Goal: Task Accomplishment & Management: Complete application form

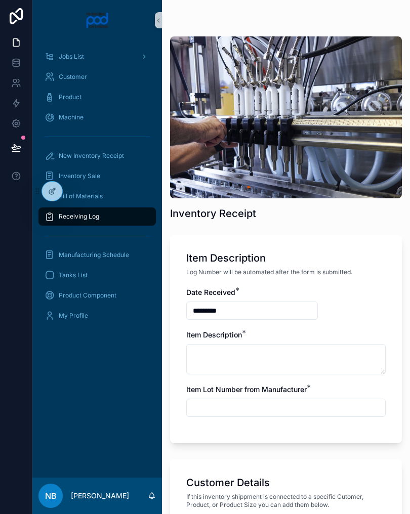
scroll to position [633, 0]
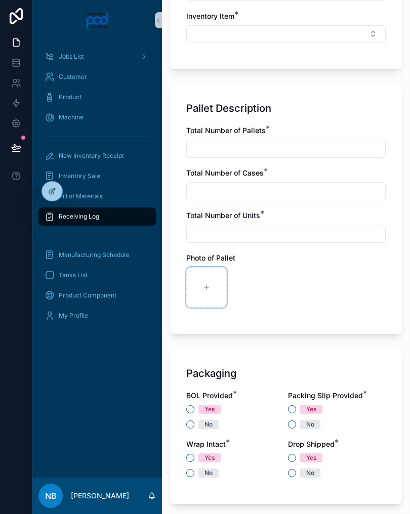
click at [210, 293] on div "scrollable content" at bounding box center [206, 287] width 40 height 40
type input "**********"
click at [263, 283] on div "scrollable content" at bounding box center [251, 287] width 40 height 40
type input "**********"
click at [301, 290] on div "scrollable content" at bounding box center [295, 287] width 40 height 40
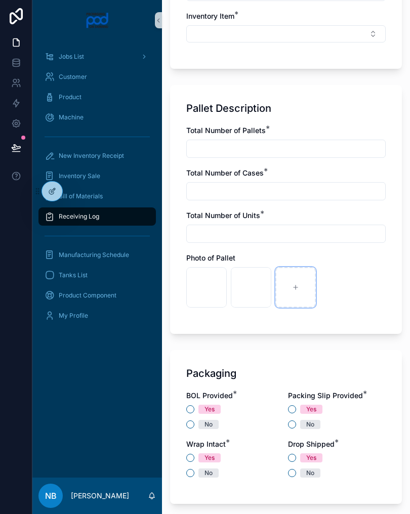
type input "**********"
click at [338, 288] on icon "scrollable content" at bounding box center [339, 287] width 7 height 7
type input "**********"
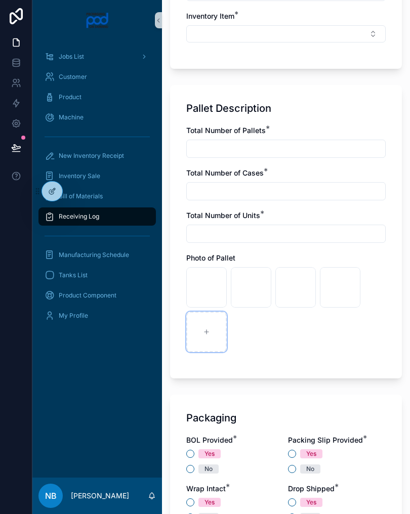
click at [214, 326] on div "scrollable content" at bounding box center [206, 332] width 40 height 40
type input "**********"
click at [256, 333] on div "scrollable content" at bounding box center [251, 332] width 40 height 40
type input "**********"
click at [331, 143] on input "scrollable content" at bounding box center [286, 149] width 198 height 14
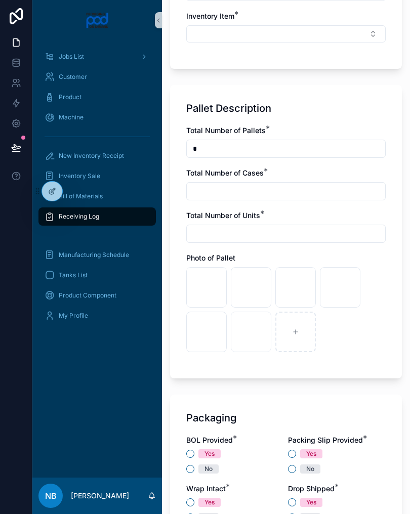
type input "*"
click at [286, 192] on input "scrollable content" at bounding box center [286, 191] width 198 height 14
click at [300, 341] on div "scrollable content" at bounding box center [295, 332] width 40 height 40
type input "**********"
click at [225, 190] on input "scrollable content" at bounding box center [286, 191] width 198 height 14
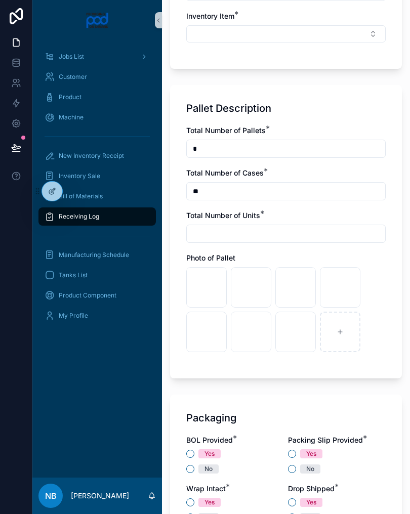
type input "**"
click at [231, 230] on input "scrollable content" at bounding box center [286, 234] width 198 height 14
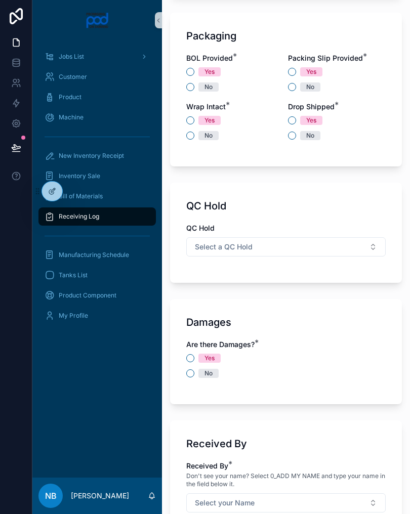
scroll to position [1016, 0]
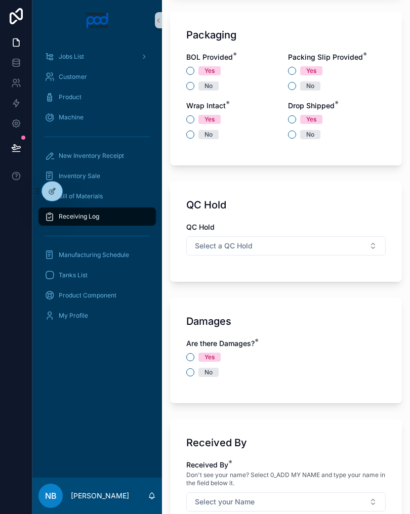
type input "**"
click at [192, 83] on button "No" at bounding box center [190, 86] width 8 height 8
click at [288, 71] on button "Yes" at bounding box center [292, 71] width 8 height 8
click at [191, 118] on button "Yes" at bounding box center [190, 119] width 8 height 8
click at [294, 133] on button "No" at bounding box center [292, 135] width 8 height 8
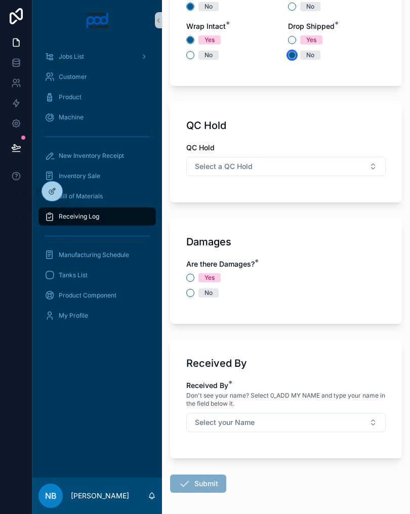
scroll to position [1095, 0]
click at [185, 297] on div "Damages Are there Damages? * Yes No" at bounding box center [286, 271] width 232 height 105
click at [193, 290] on button "No" at bounding box center [190, 293] width 8 height 8
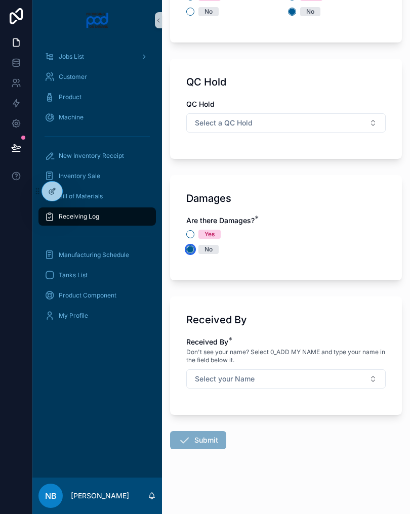
scroll to position [1139, 0]
click at [278, 380] on button "Select your Name" at bounding box center [285, 378] width 199 height 19
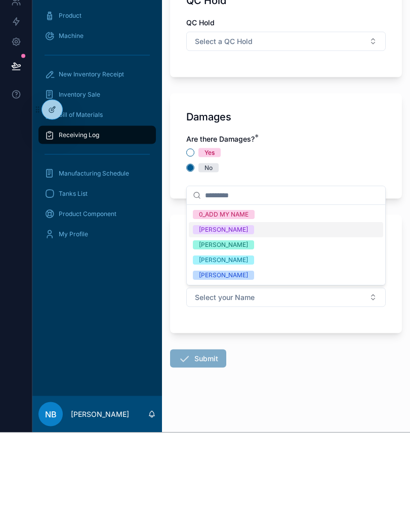
click at [244, 353] on div "Fredrick Saniford" at bounding box center [223, 357] width 49 height 9
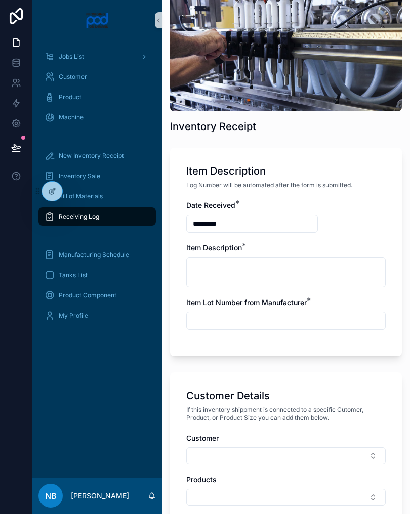
scroll to position [88, 0]
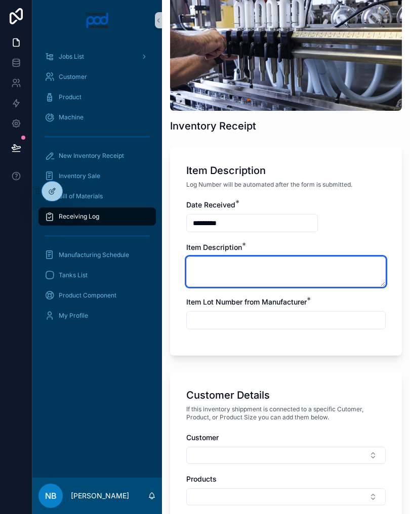
click at [291, 264] on textarea "scrollable content" at bounding box center [285, 272] width 199 height 30
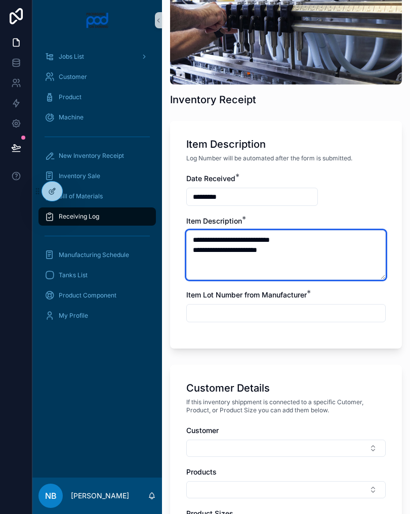
scroll to position [184, 0]
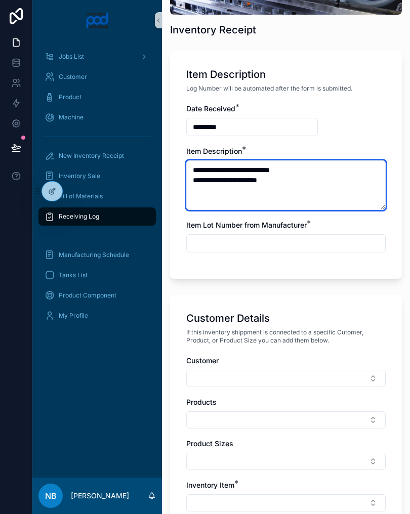
type textarea "**********"
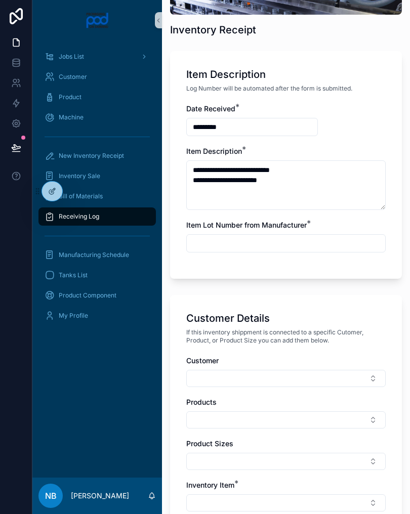
click at [304, 271] on div "**********" at bounding box center [286, 165] width 232 height 228
click at [314, 242] on input "scrollable content" at bounding box center [286, 243] width 198 height 14
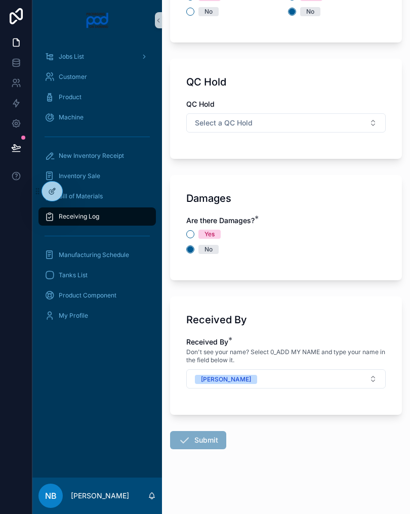
scroll to position [1159, 0]
type input "***"
click at [368, 249] on div "No" at bounding box center [285, 249] width 199 height 9
click at [205, 439] on span "Submit" at bounding box center [198, 440] width 56 height 18
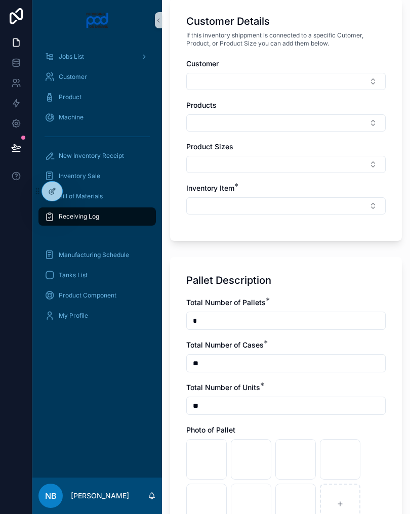
scroll to position [429, 0]
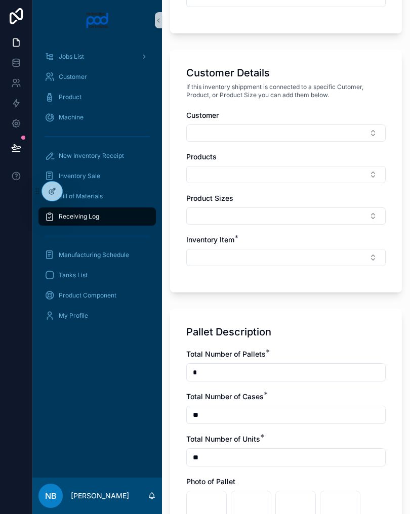
click at [319, 256] on button "Select Button" at bounding box center [285, 257] width 199 height 17
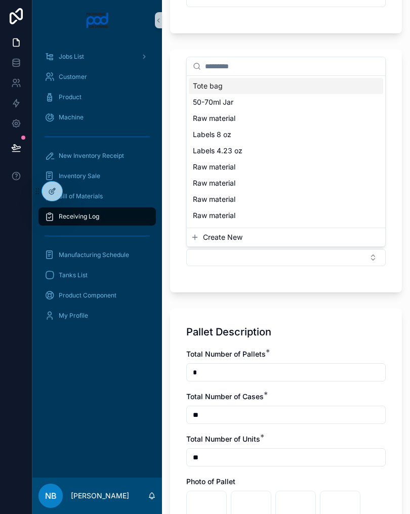
click at [223, 120] on span "Raw material" at bounding box center [214, 118] width 43 height 10
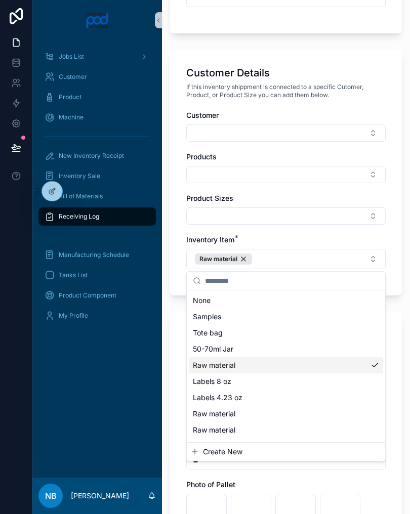
click at [372, 92] on span "If this inventory shippment is connected to a specific Cutomer, Product, or Pro…" at bounding box center [285, 91] width 199 height 16
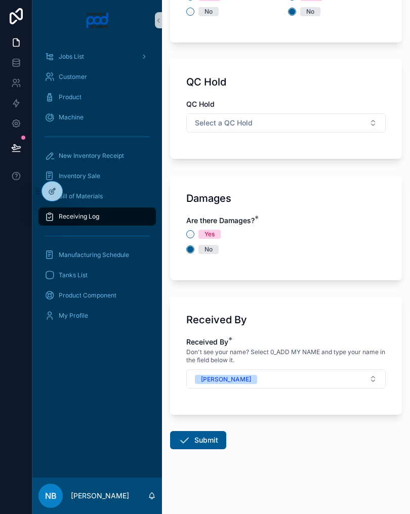
scroll to position [1162, 0]
click at [210, 438] on button "Submit" at bounding box center [198, 440] width 56 height 18
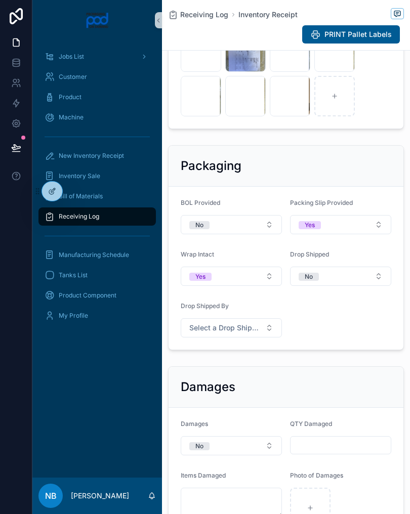
scroll to position [554, 0]
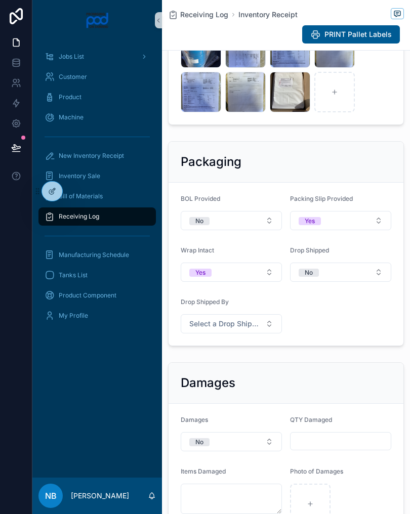
click at [268, 333] on button "Select a Drop Shipped By" at bounding box center [231, 323] width 101 height 19
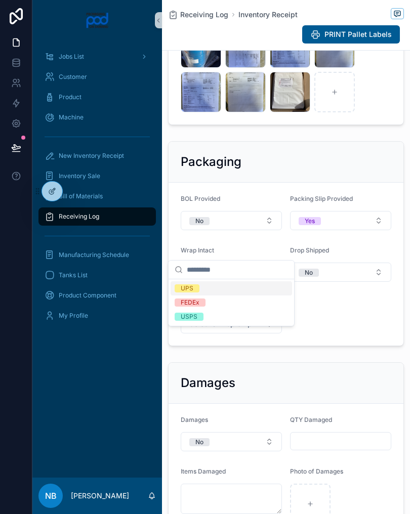
click at [253, 303] on div "FEDEx" at bounding box center [231, 302] width 121 height 14
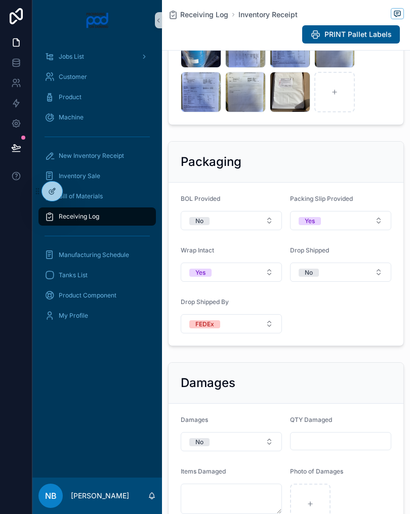
click at [76, 155] on span "New Inventory Receipt" at bounding box center [91, 156] width 65 height 8
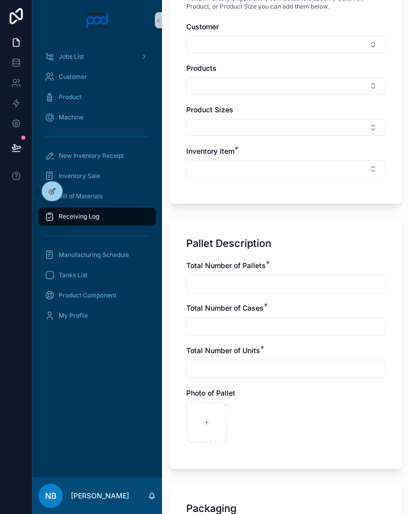
scroll to position [581, 0]
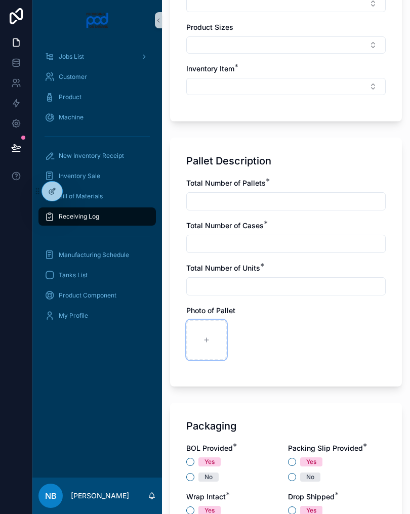
click at [205, 333] on div "scrollable content" at bounding box center [206, 340] width 40 height 40
type input "**********"
click at [252, 346] on div "scrollable content" at bounding box center [251, 340] width 40 height 40
type input "**********"
click at [293, 332] on div "scrollable content" at bounding box center [295, 340] width 40 height 40
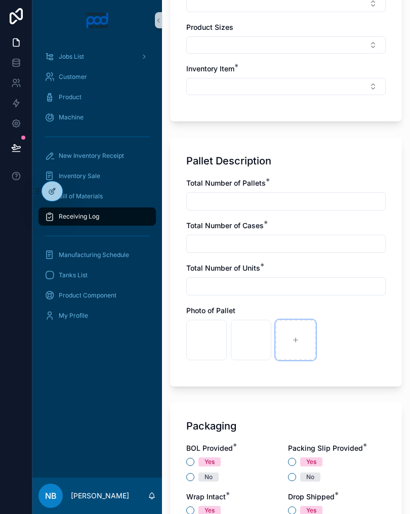
type input "**********"
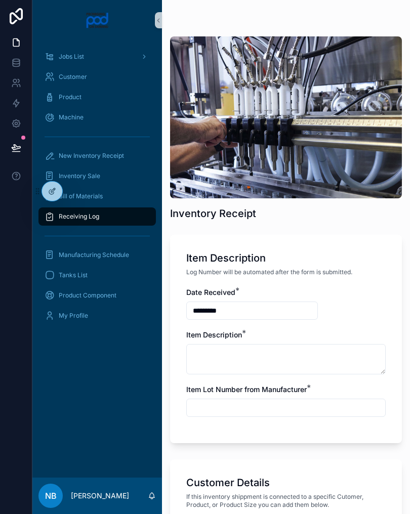
scroll to position [0, 0]
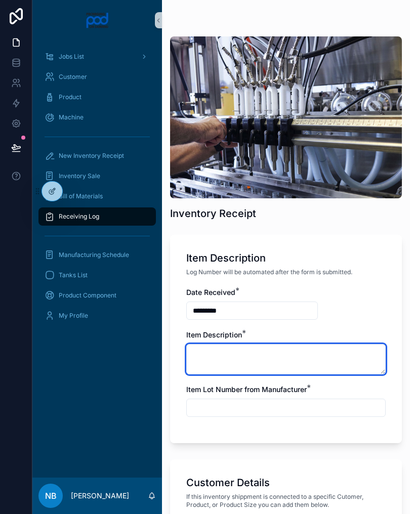
click at [260, 353] on textarea "scrollable content" at bounding box center [285, 359] width 199 height 30
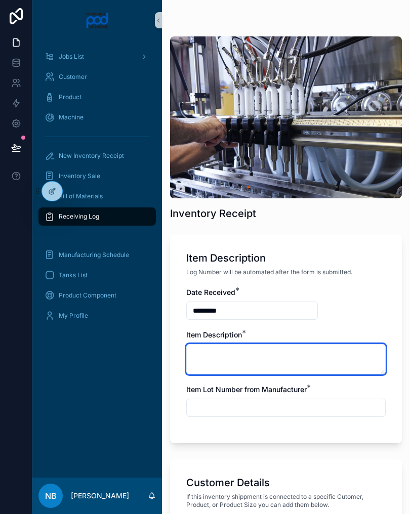
click at [283, 357] on textarea "scrollable content" at bounding box center [285, 359] width 199 height 30
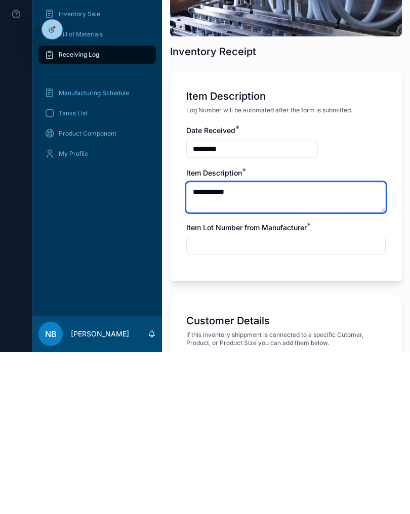
type textarea "**********"
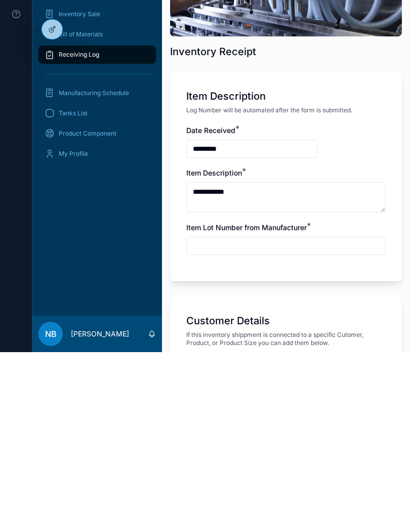
click at [300, 401] on input "scrollable content" at bounding box center [286, 408] width 198 height 14
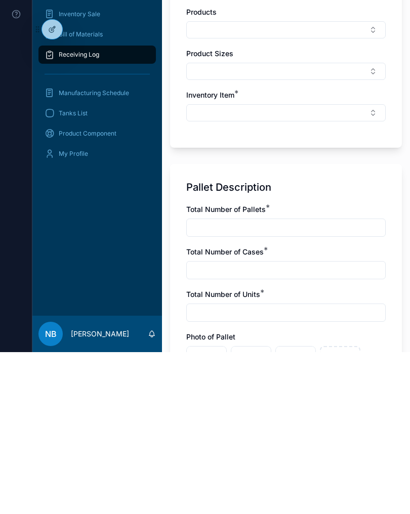
scroll to position [448, 0]
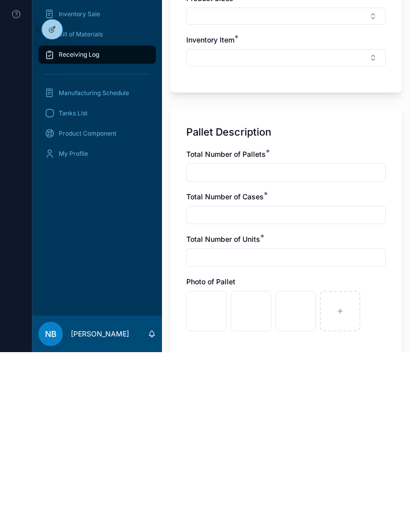
type input "***"
click at [305, 327] on input "scrollable content" at bounding box center [286, 334] width 198 height 14
type input "*"
click at [289, 370] on input "scrollable content" at bounding box center [286, 377] width 198 height 14
type input "*"
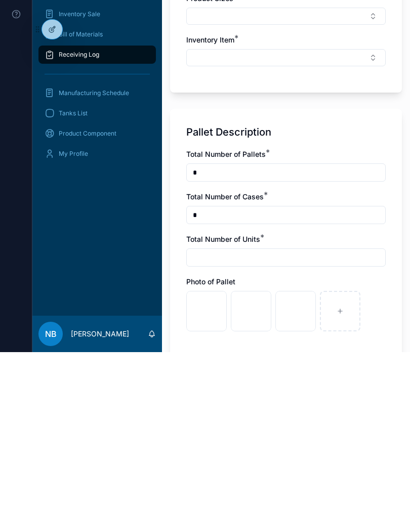
click at [281, 412] on input "scrollable content" at bounding box center [286, 419] width 198 height 14
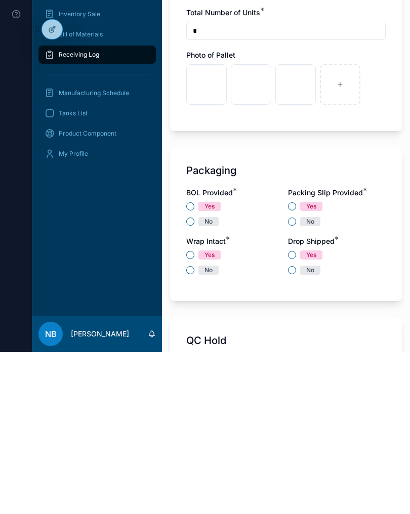
scroll to position [683, 0]
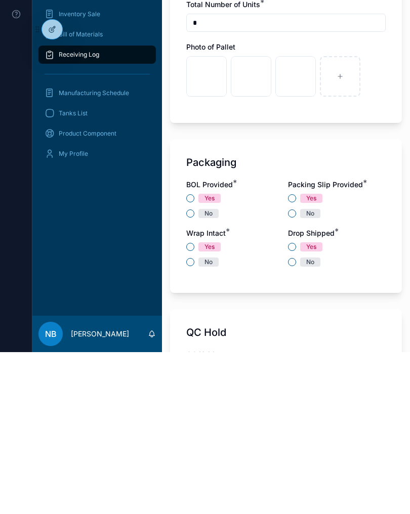
type input "*"
click at [217, 356] on span "Yes" at bounding box center [209, 360] width 22 height 9
click at [194, 356] on button "Yes" at bounding box center [190, 360] width 8 height 8
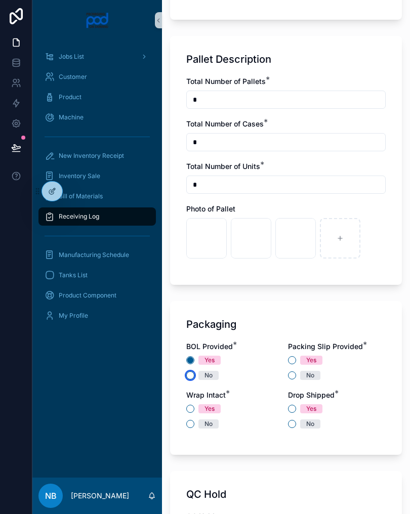
click at [187, 378] on button "No" at bounding box center [190, 375] width 8 height 8
click at [291, 363] on button "Yes" at bounding box center [292, 360] width 8 height 8
click at [291, 407] on button "Yes" at bounding box center [292, 409] width 8 height 8
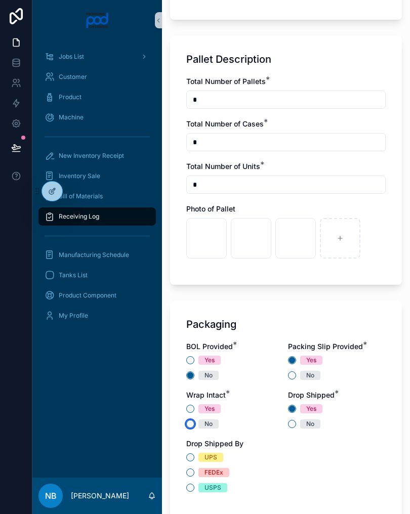
click at [189, 421] on button "No" at bounding box center [190, 424] width 8 height 8
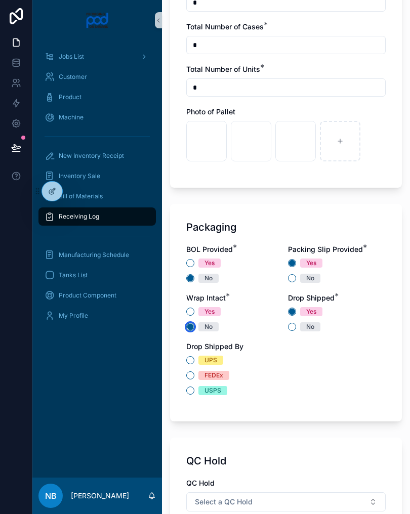
scroll to position [780, 0]
click at [193, 375] on button "FEDEx" at bounding box center [190, 375] width 8 height 8
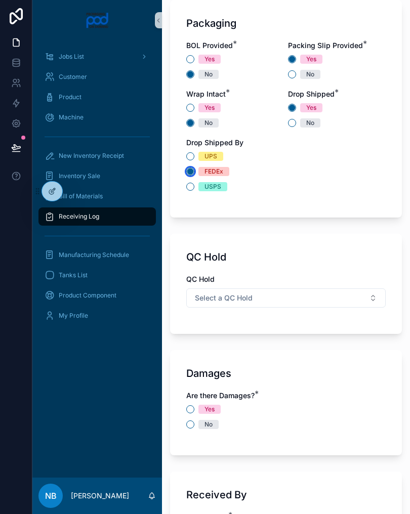
scroll to position [989, 0]
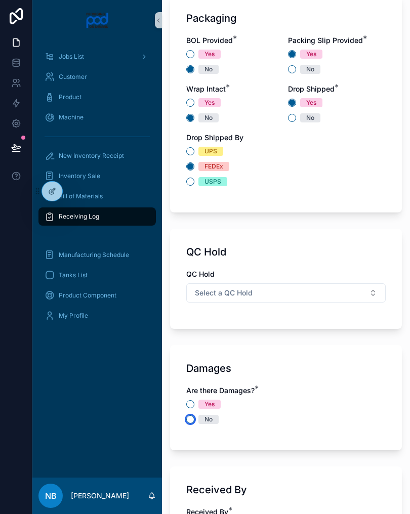
click at [187, 419] on button "No" at bounding box center [190, 419] width 8 height 8
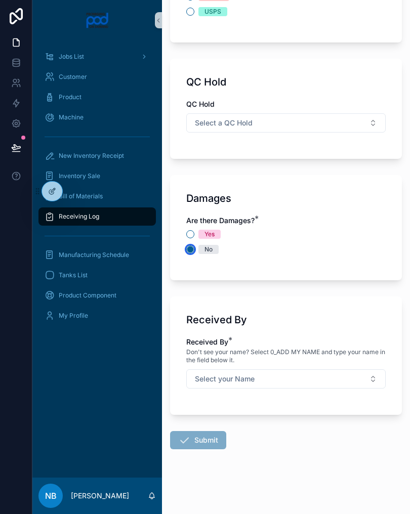
scroll to position [1159, 0]
click at [273, 380] on button "Select your Name" at bounding box center [285, 378] width 199 height 19
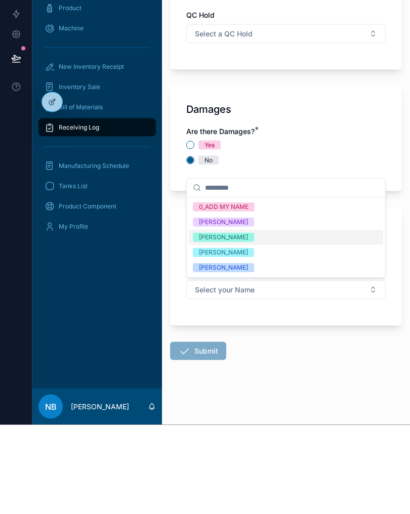
click at [249, 350] on div "Fredrick Saniford" at bounding box center [286, 357] width 194 height 15
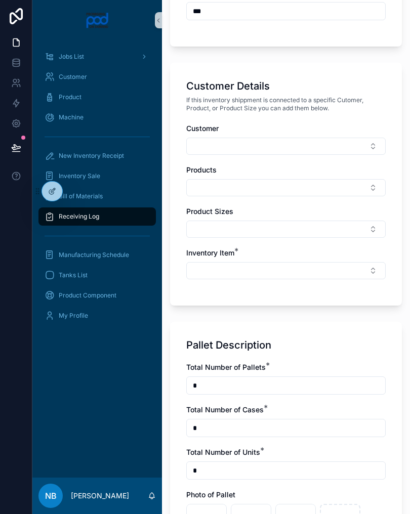
scroll to position [399, 0]
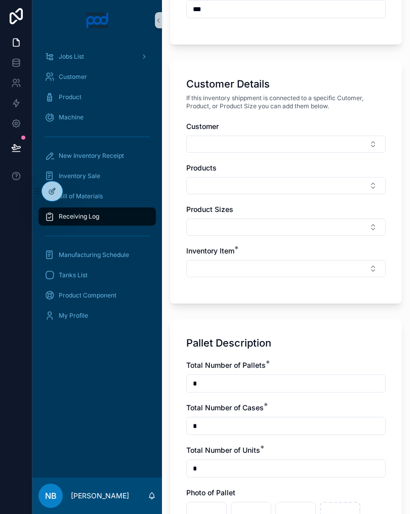
click at [320, 272] on button "Select Button" at bounding box center [285, 268] width 199 height 17
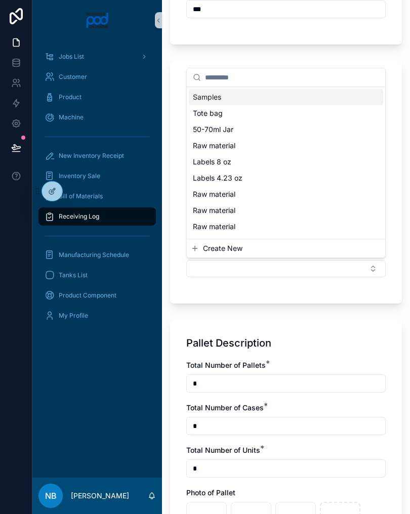
click at [226, 146] on span "Raw material" at bounding box center [214, 146] width 43 height 10
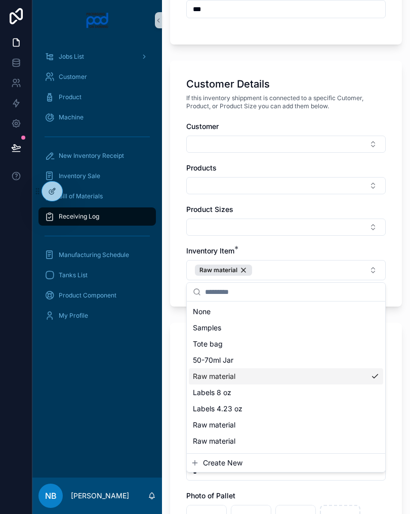
click at [377, 85] on div "Customer Details" at bounding box center [285, 84] width 199 height 14
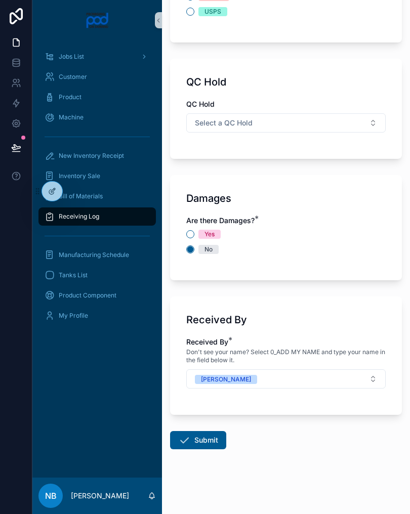
scroll to position [1162, 0]
click at [204, 445] on button "Submit" at bounding box center [198, 440] width 56 height 18
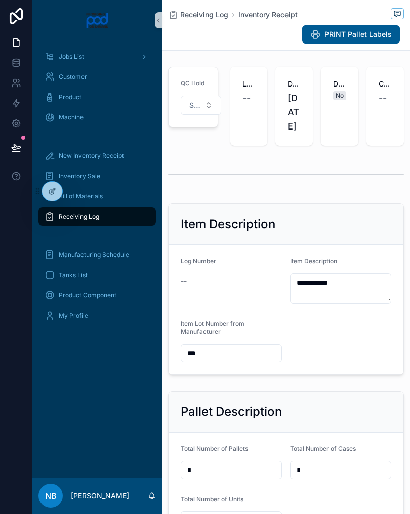
click at [76, 153] on span "New Inventory Receipt" at bounding box center [91, 156] width 65 height 8
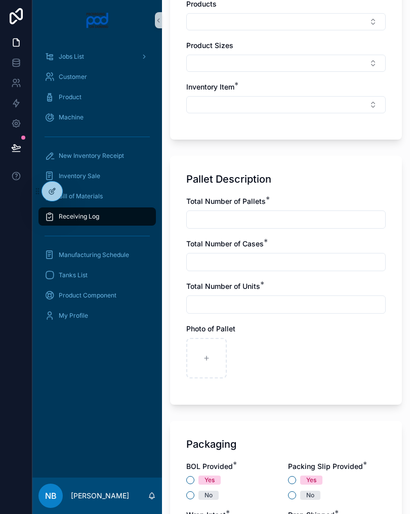
scroll to position [563, 0]
click at [201, 352] on div "scrollable content" at bounding box center [206, 358] width 40 height 40
type input "**********"
click at [247, 353] on div "scrollable content" at bounding box center [251, 358] width 40 height 40
type input "**********"
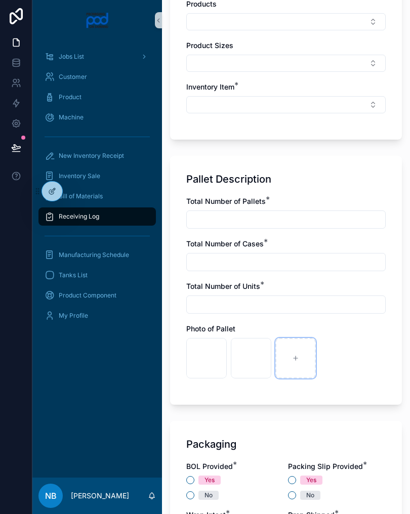
click at [292, 356] on icon "scrollable content" at bounding box center [295, 358] width 7 height 7
type input "**********"
click at [338, 214] on input "scrollable content" at bounding box center [286, 220] width 198 height 14
type input "*"
click at [317, 263] on input "scrollable content" at bounding box center [286, 262] width 198 height 14
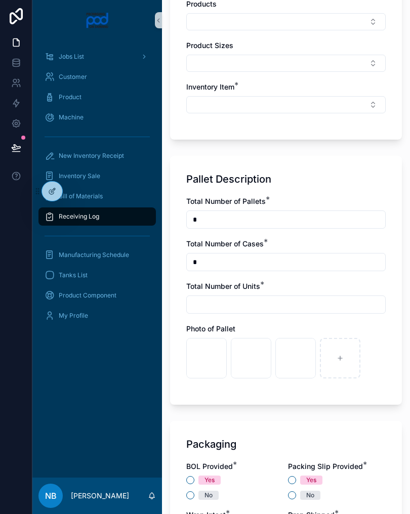
type input "*"
click at [322, 300] on input "scrollable content" at bounding box center [286, 305] width 198 height 14
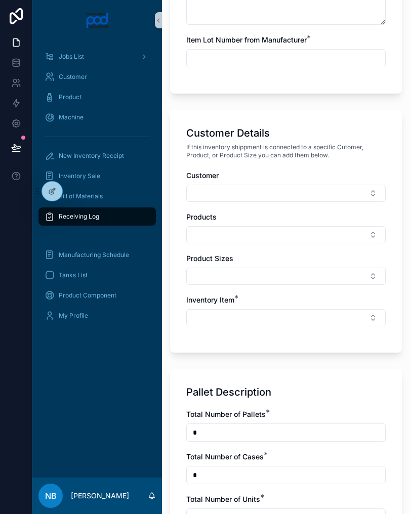
scroll to position [381, 0]
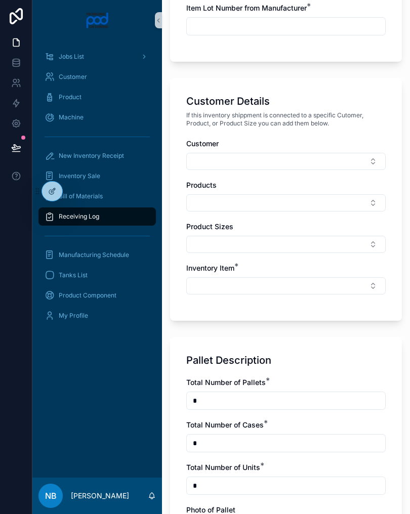
type input "*"
click at [264, 290] on button "Select Button" at bounding box center [285, 285] width 199 height 17
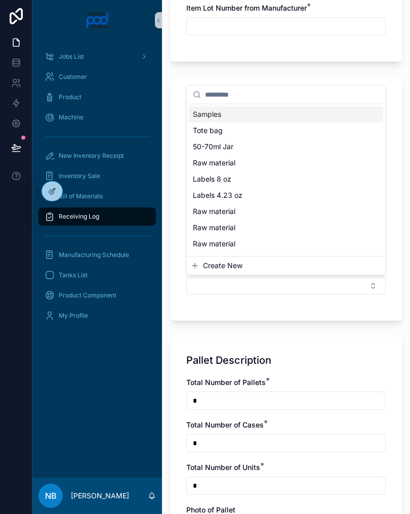
click at [243, 160] on div "Raw material" at bounding box center [286, 163] width 194 height 16
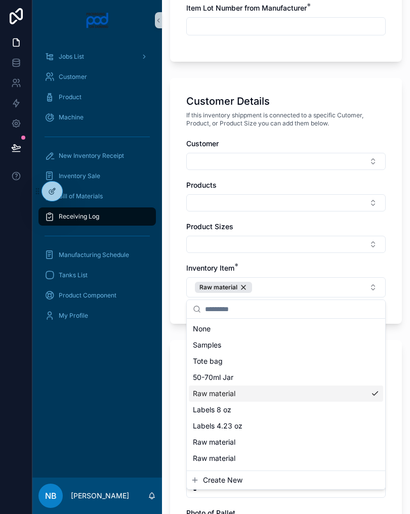
click at [336, 117] on span "If this inventory shippment is connected to a specific Cutomer, Product, or Pro…" at bounding box center [285, 119] width 199 height 16
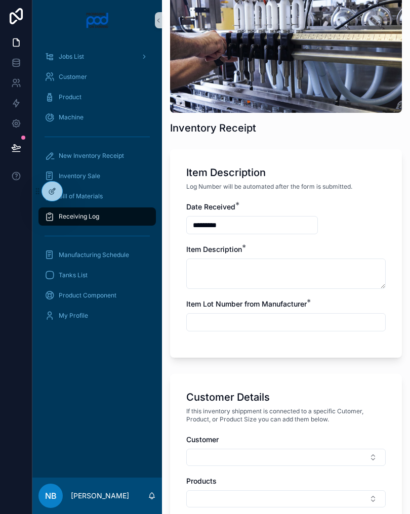
scroll to position [82, 0]
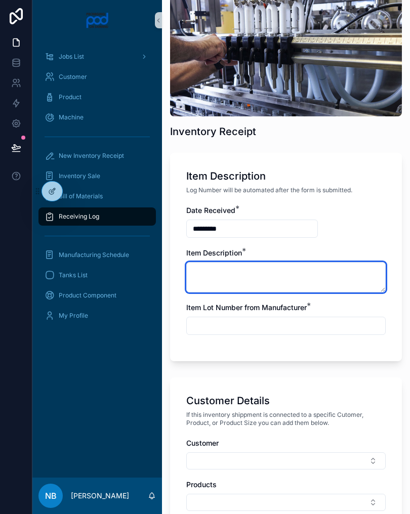
click at [280, 275] on textarea "scrollable content" at bounding box center [285, 277] width 199 height 30
type textarea "**********"
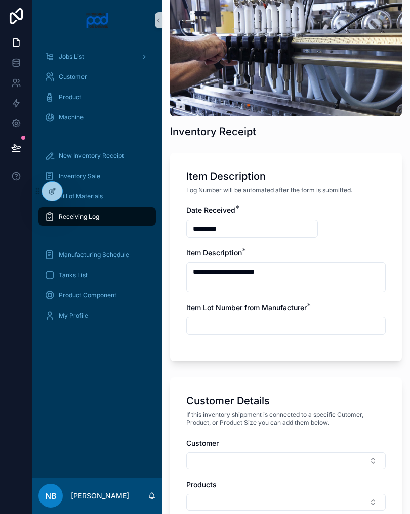
click at [263, 316] on div "Item Lot Number from Manufacturer *" at bounding box center [285, 319] width 199 height 32
click at [273, 326] on input "scrollable content" at bounding box center [286, 326] width 198 height 14
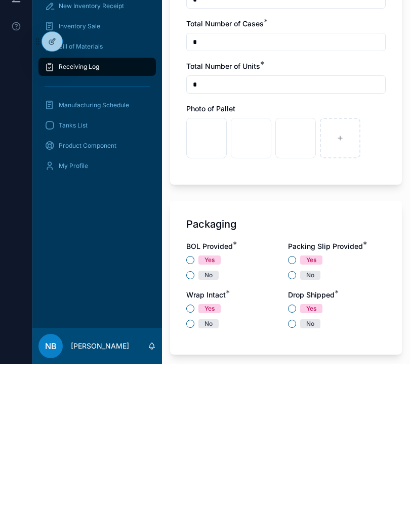
scroll to position [637, 0]
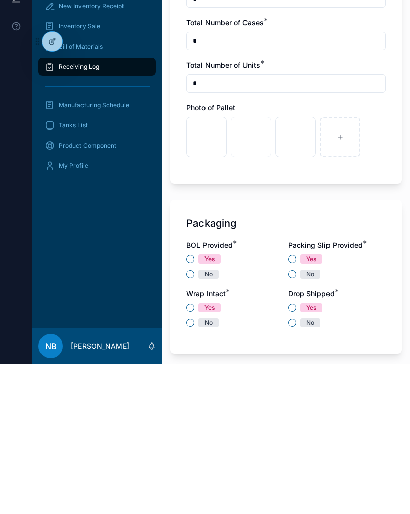
type input "********"
click at [189, 420] on button "No" at bounding box center [190, 424] width 8 height 8
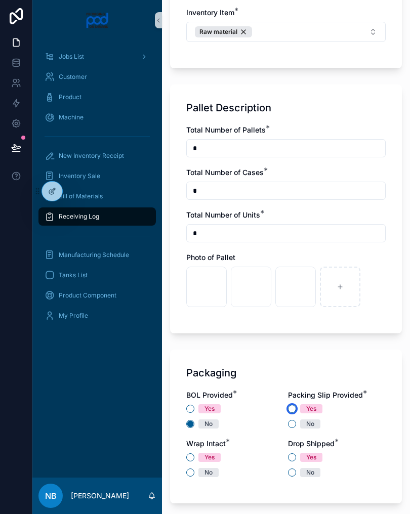
click at [293, 405] on button "Yes" at bounding box center [292, 409] width 8 height 8
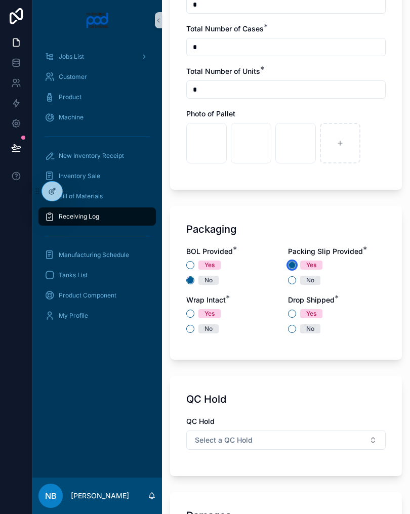
scroll to position [780, 0]
click at [292, 312] on button "Yes" at bounding box center [292, 314] width 8 height 8
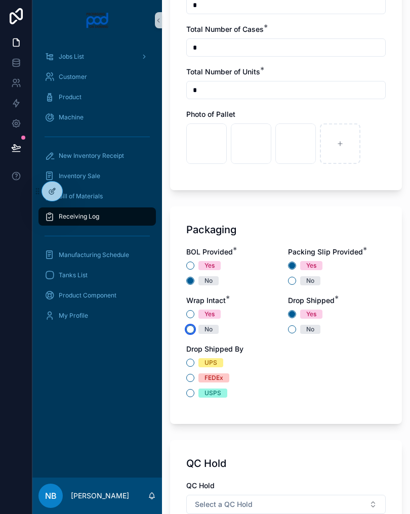
click at [189, 328] on button "No" at bounding box center [190, 329] width 8 height 8
click at [192, 376] on button "FEDEx" at bounding box center [190, 378] width 8 height 8
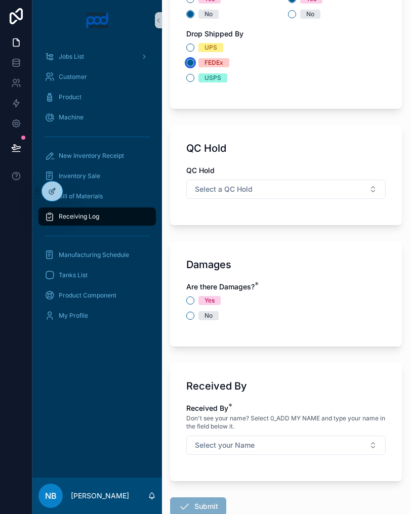
scroll to position [1113, 0]
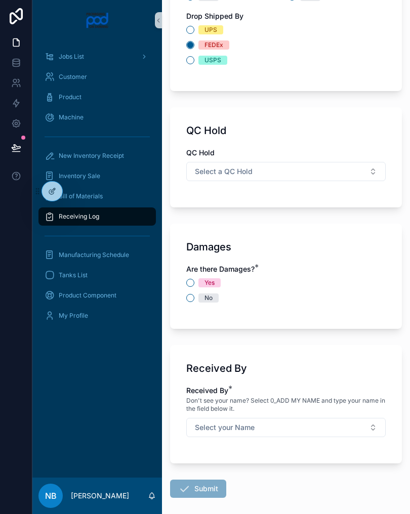
click at [188, 302] on div "No" at bounding box center [285, 297] width 199 height 9
click at [278, 428] on button "Select your Name" at bounding box center [285, 427] width 199 height 19
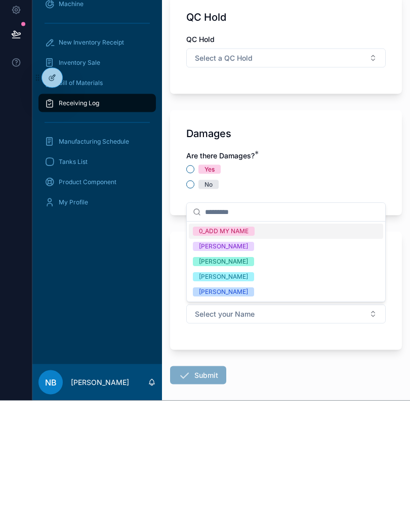
click at [261, 398] on div "Fredrick Saniford" at bounding box center [286, 405] width 194 height 15
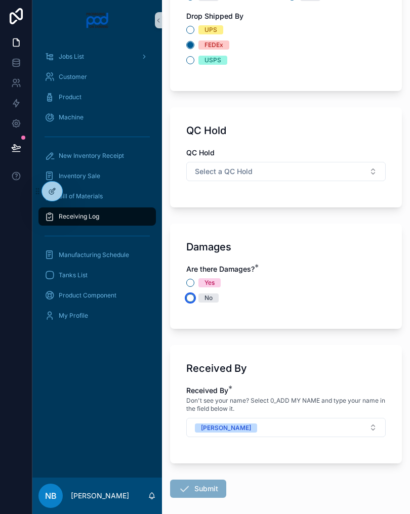
click at [188, 301] on button "No" at bounding box center [190, 298] width 8 height 8
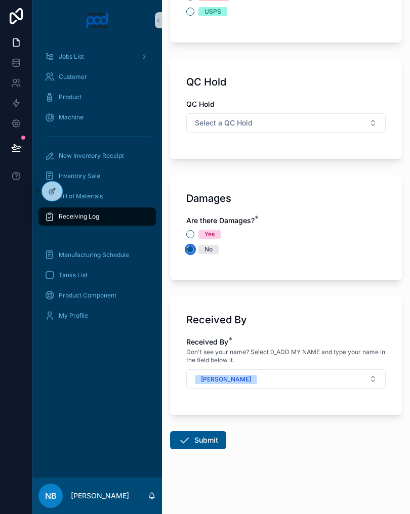
scroll to position [1162, 0]
click at [205, 449] on button "Submit" at bounding box center [198, 440] width 56 height 18
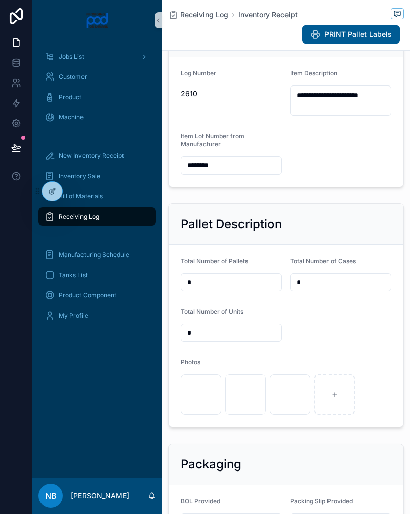
scroll to position [190, 0]
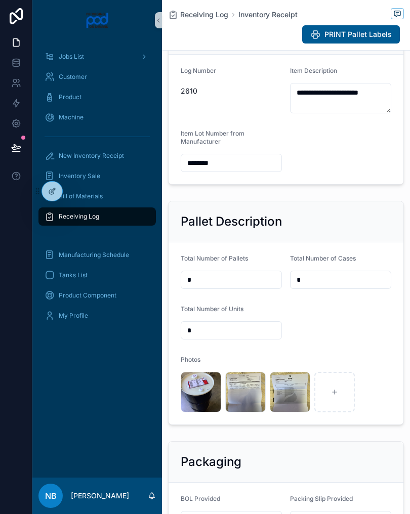
click at [120, 217] on div "Receiving Log" at bounding box center [97, 216] width 105 height 16
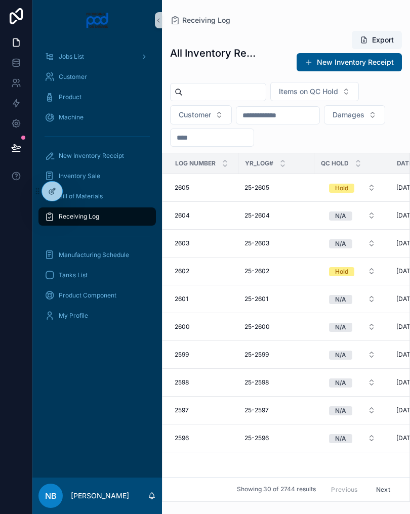
click at [137, 225] on link "Receiving Log" at bounding box center [96, 216] width 117 height 18
click at [229, 91] on input "scrollable content" at bounding box center [224, 92] width 83 height 14
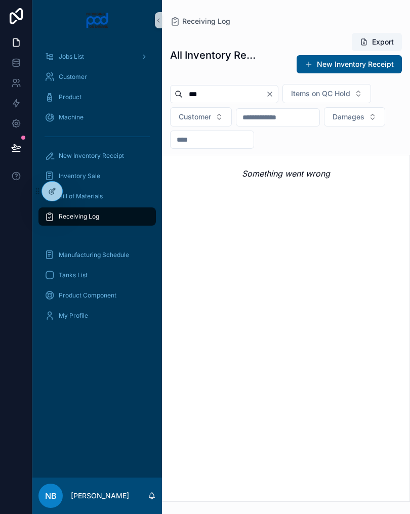
click at [231, 95] on input "***" at bounding box center [224, 94] width 83 height 14
type input "*"
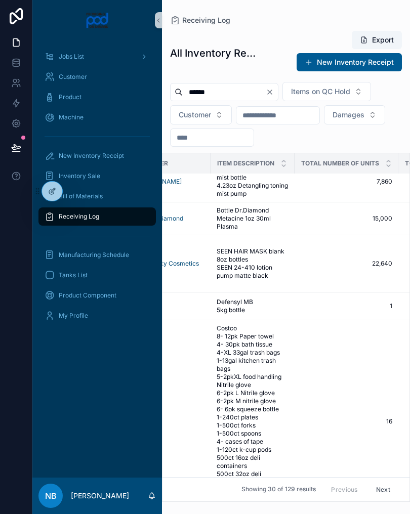
scroll to position [642, 339]
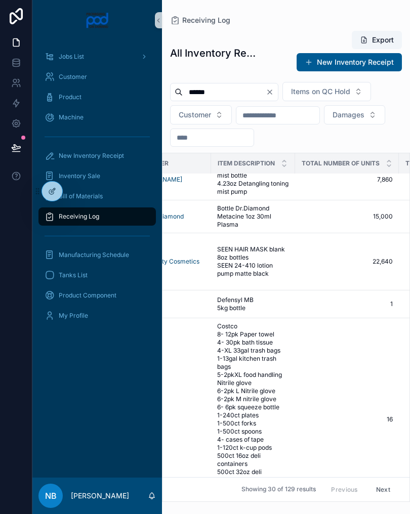
click at [238, 88] on input "******" at bounding box center [224, 92] width 83 height 14
type input "******"
click at [278, 89] on button "Clear" at bounding box center [272, 92] width 12 height 8
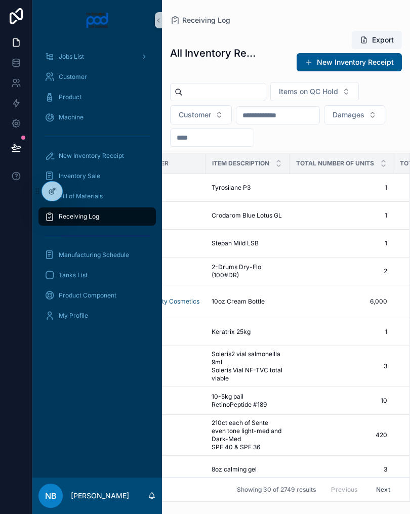
click at [224, 96] on input "scrollable content" at bounding box center [224, 92] width 83 height 14
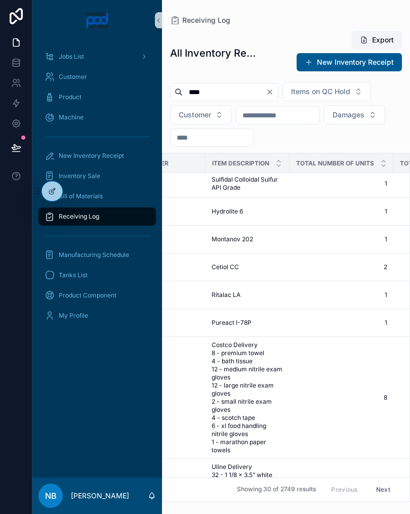
type input "*****"
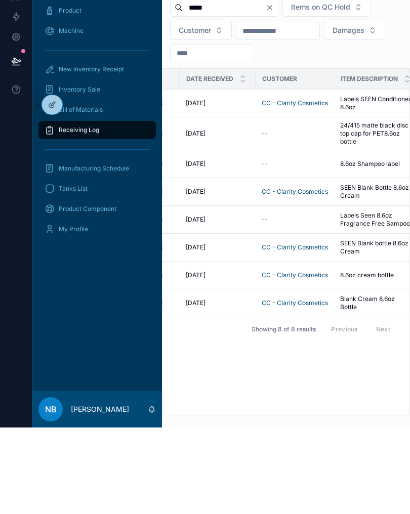
scroll to position [0, 211]
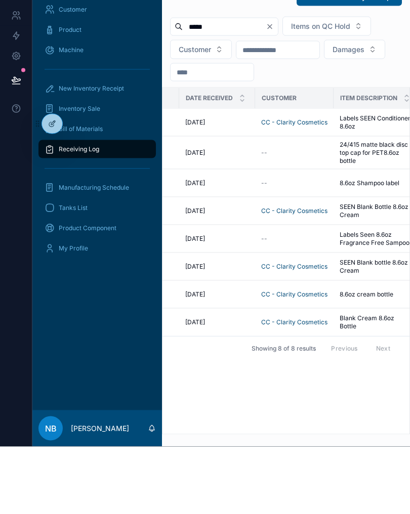
click at [379, 270] on span "SEEN Blank Bottle 8.6oz Cream" at bounding box center [375, 278] width 72 height 16
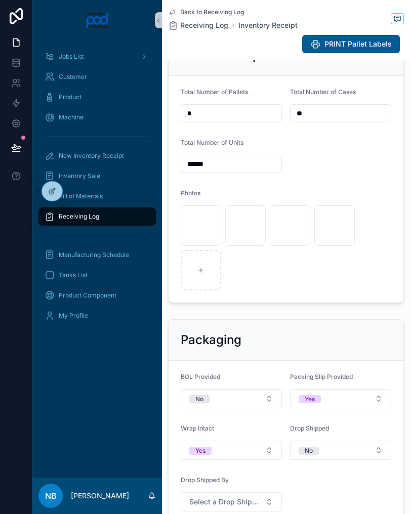
scroll to position [368, 0]
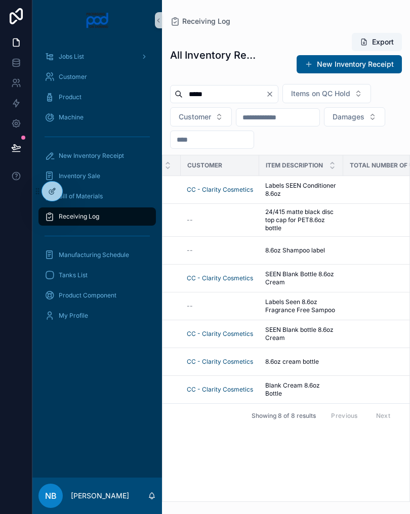
scroll to position [0, 286]
click at [246, 94] on input "*****" at bounding box center [224, 94] width 83 height 14
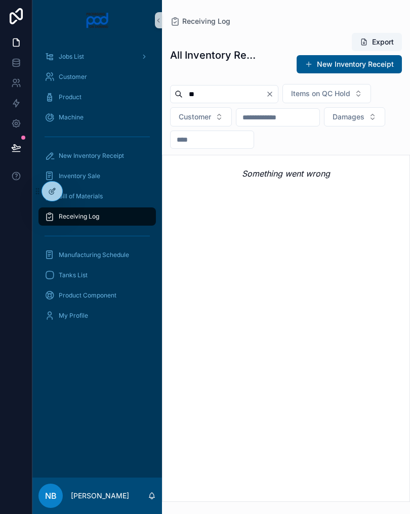
type input "*"
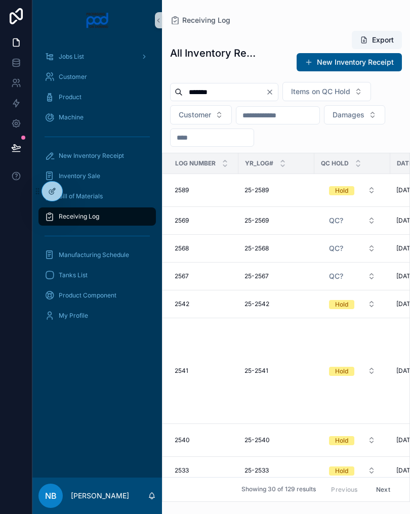
type input "********"
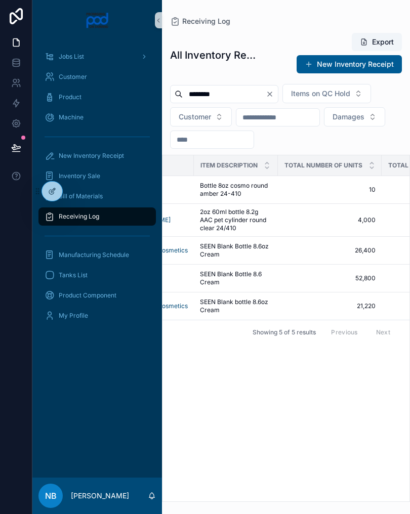
scroll to position [0, 341]
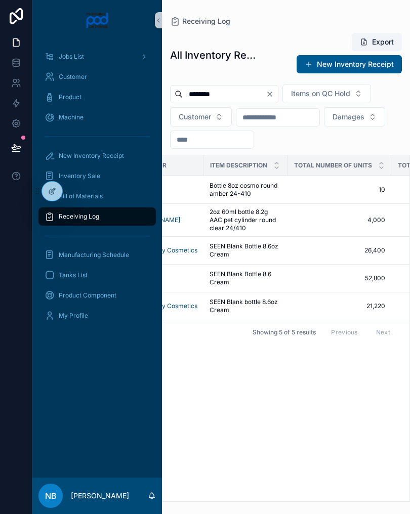
click at [294, 252] on span "26,400" at bounding box center [339, 250] width 92 height 8
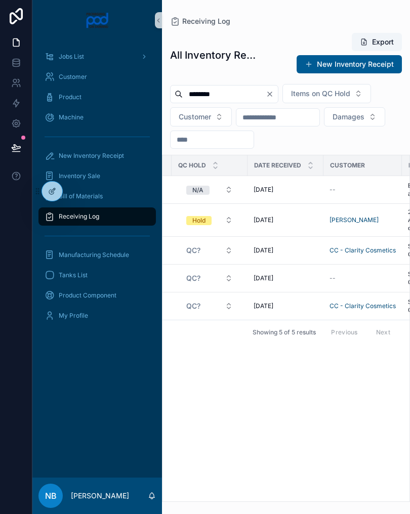
scroll to position [0, 158]
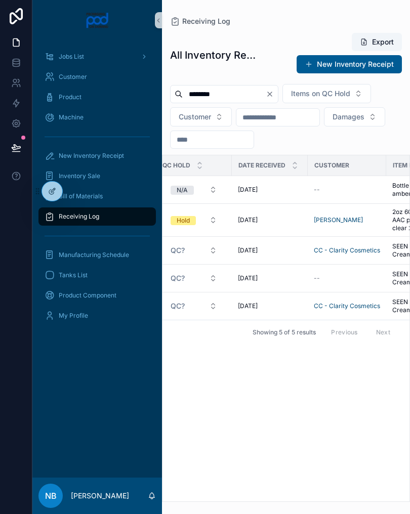
click at [245, 93] on input "********" at bounding box center [224, 94] width 83 height 14
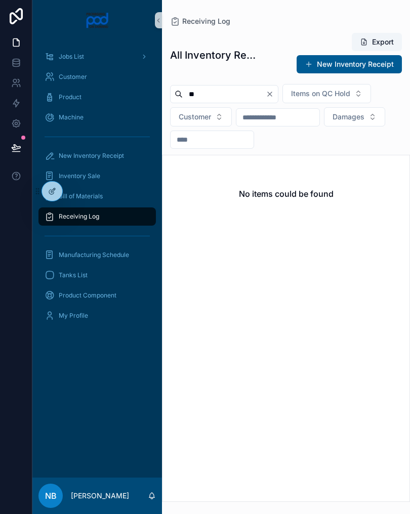
type input "*"
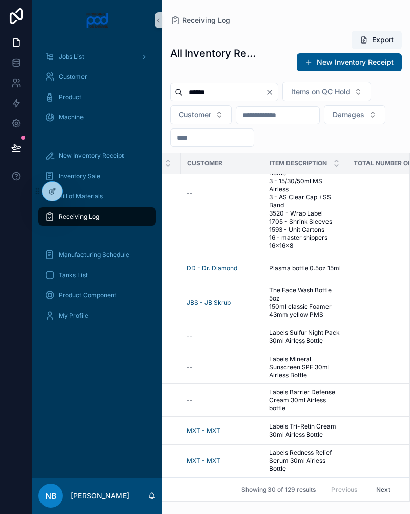
scroll to position [1611, 286]
type input "******"
click at [371, 122] on div "****** Items on QC Hold Customer Damages" at bounding box center [286, 114] width 248 height 65
click at [387, 486] on button "Next" at bounding box center [383, 490] width 28 height 16
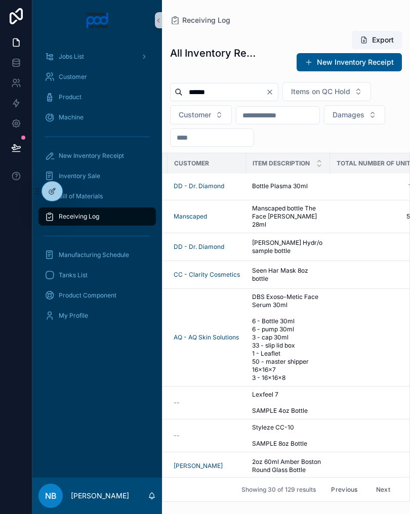
scroll to position [292, 305]
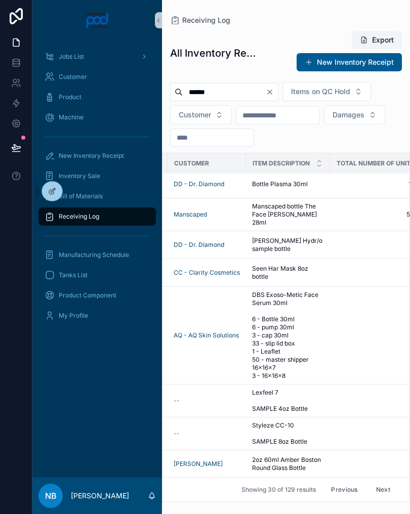
click at [293, 265] on span "Seen Har Mask 8oz bottle" at bounding box center [288, 273] width 72 height 16
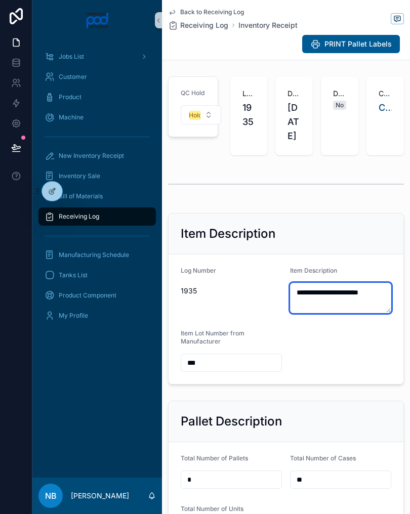
click at [303, 313] on textarea "**********" at bounding box center [340, 298] width 101 height 30
type textarea "**********"
click at [348, 242] on div "Item Description" at bounding box center [286, 234] width 210 height 16
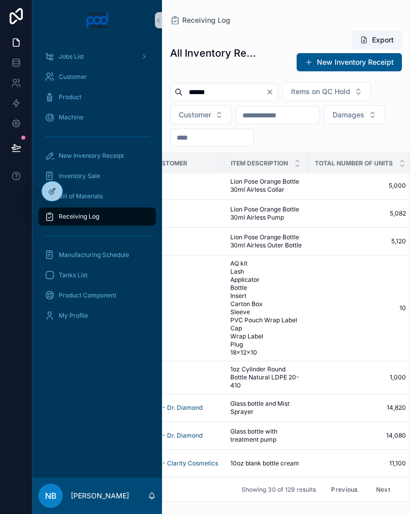
scroll to position [759, 326]
click at [381, 488] on button "Next" at bounding box center [383, 490] width 28 height 16
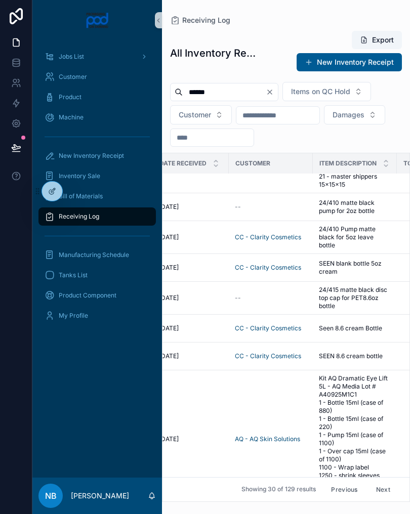
scroll to position [91, 241]
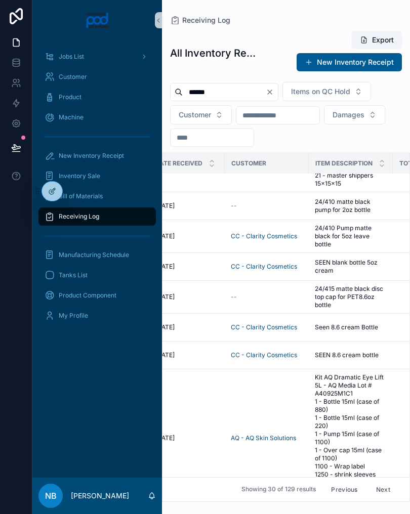
click at [351, 329] on span "Seen 8.6 cream Bottle" at bounding box center [346, 327] width 63 height 8
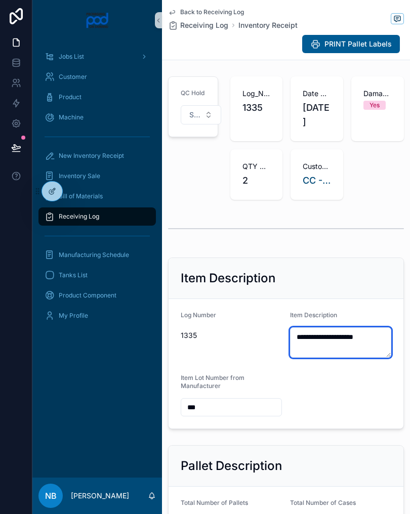
click at [334, 341] on textarea "**********" at bounding box center [340, 342] width 101 height 30
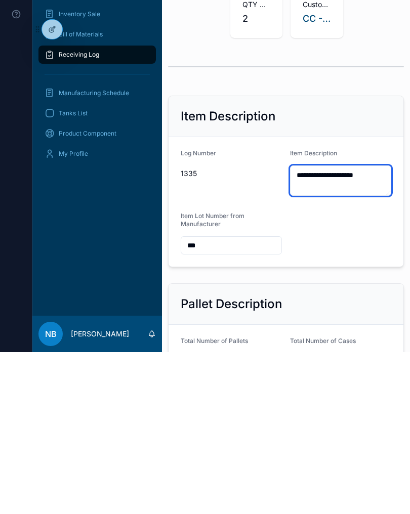
click at [309, 327] on textarea "**********" at bounding box center [340, 342] width 101 height 30
click at [325, 327] on textarea "**********" at bounding box center [340, 342] width 101 height 30
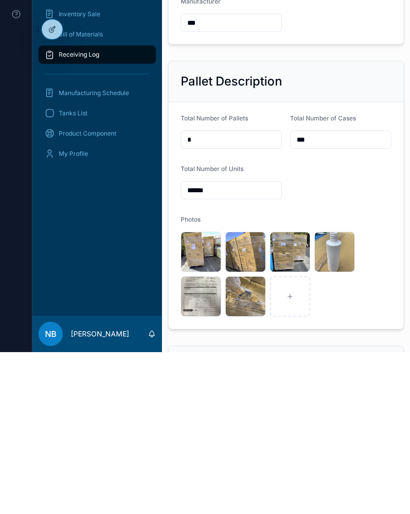
scroll to position [214, 0]
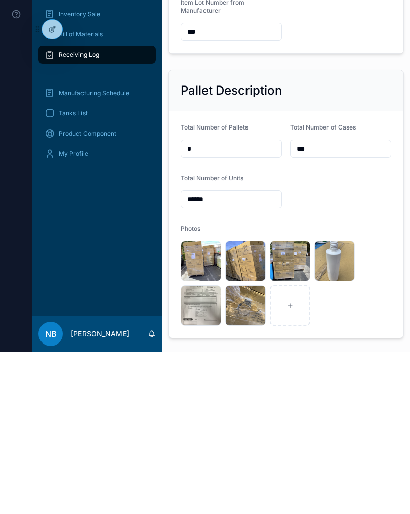
type textarea "**********"
click at [0, 0] on icon "scrollable content" at bounding box center [0, 0] width 0 height 0
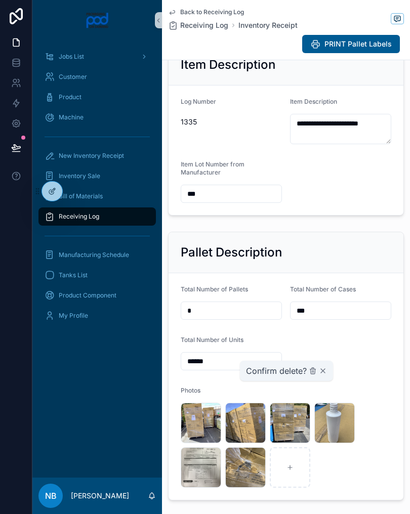
click at [0, 0] on div "scrollable content" at bounding box center [0, 0] width 0 height 0
click at [0, 0] on div "image .jpg" at bounding box center [0, 0] width 0 height 0
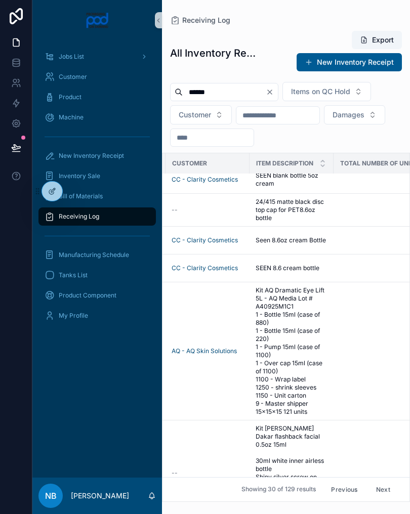
scroll to position [179, 301]
click at [321, 240] on span "Seen 8.6oz cream Bottle" at bounding box center [291, 240] width 70 height 8
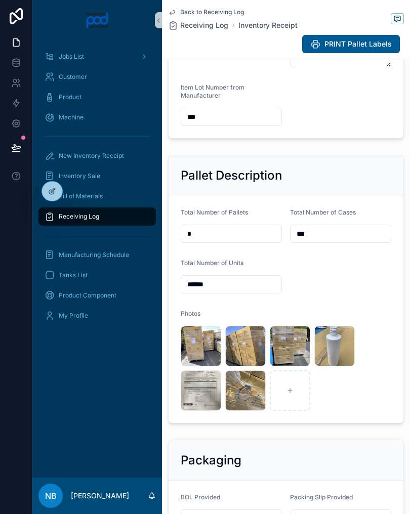
scroll to position [303, 0]
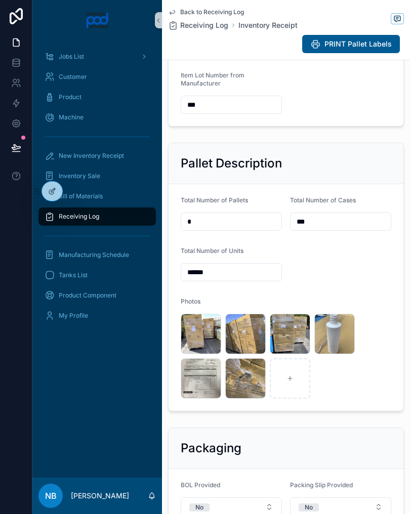
click at [210, 338] on div "image .jpg" at bounding box center [201, 334] width 40 height 40
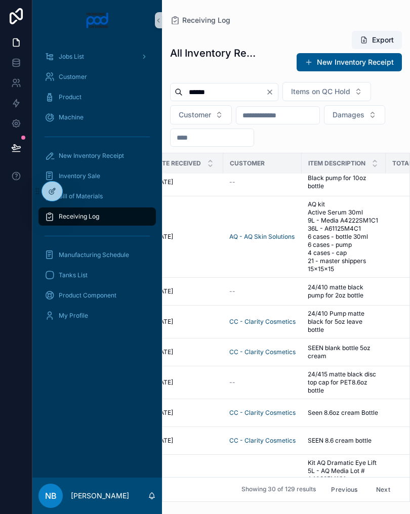
scroll to position [6, 244]
click at [355, 413] on span "Seen 8.6oz cream Bottle" at bounding box center [342, 413] width 70 height 8
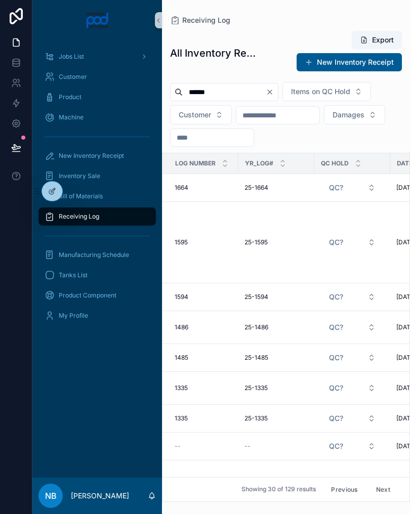
click at [249, 93] on input "******" at bounding box center [224, 92] width 83 height 14
click at [278, 93] on button "Clear" at bounding box center [272, 92] width 12 height 8
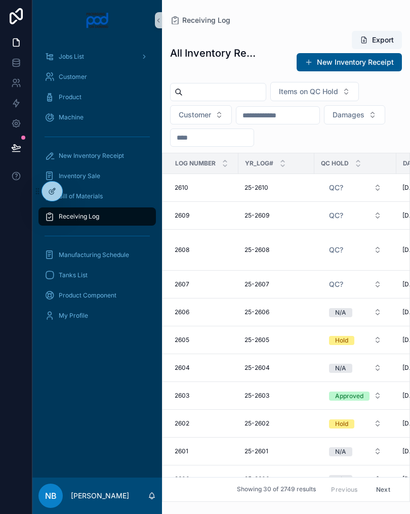
click at [222, 92] on input "scrollable content" at bounding box center [224, 92] width 83 height 14
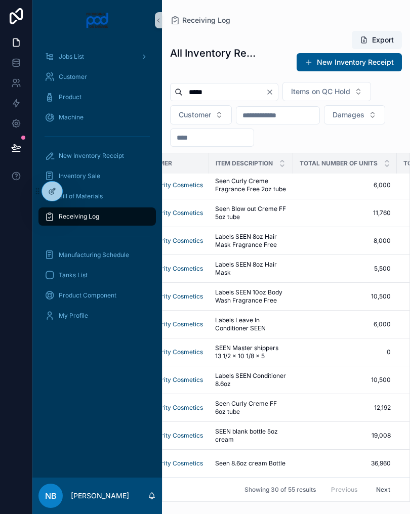
scroll to position [693, 335]
click at [377, 121] on div "**** Items on QC Hold Customer Damages" at bounding box center [286, 114] width 248 height 65
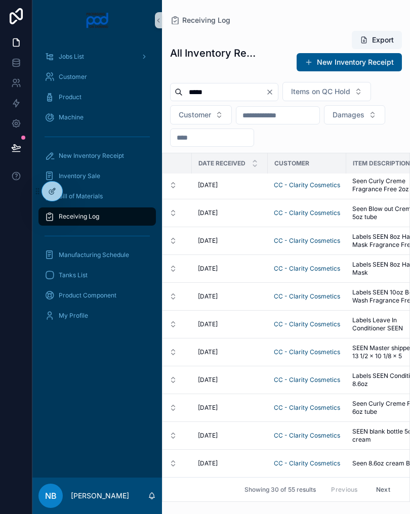
scroll to position [693, 197]
click at [235, 87] on input "****" at bounding box center [224, 92] width 83 height 14
type input "*"
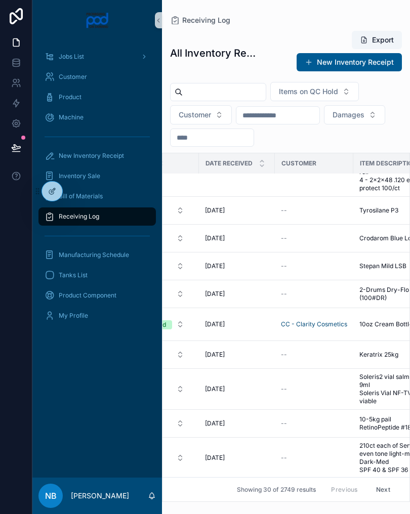
scroll to position [780, 197]
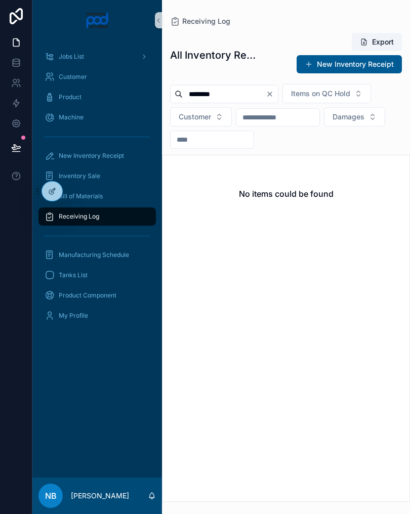
type input "*********"
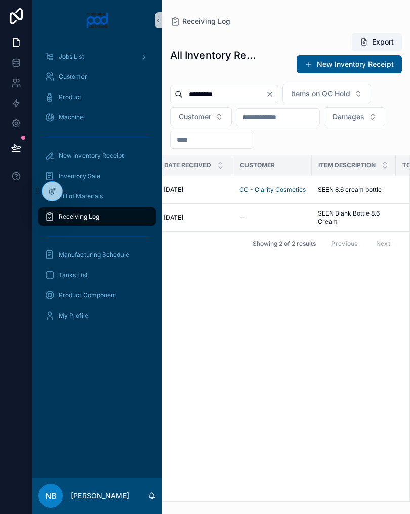
scroll to position [0, 233]
click at [361, 190] on span "SEEN 8.6 cream bottle" at bounding box center [349, 190] width 64 height 8
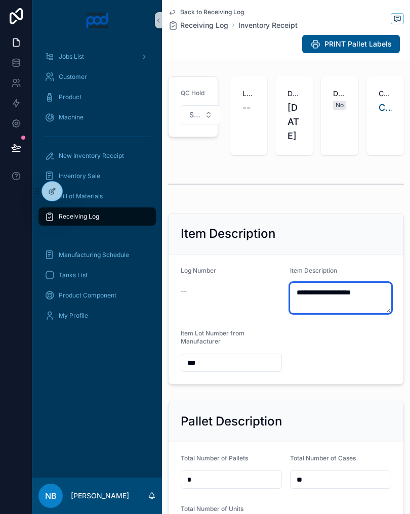
click at [325, 312] on textarea "**********" at bounding box center [340, 298] width 101 height 30
click at [325, 313] on textarea "**********" at bounding box center [340, 298] width 101 height 30
click at [334, 306] on textarea "**********" at bounding box center [340, 298] width 101 height 30
type textarea "**********"
click at [263, 313] on div "Log Number --" at bounding box center [231, 290] width 101 height 47
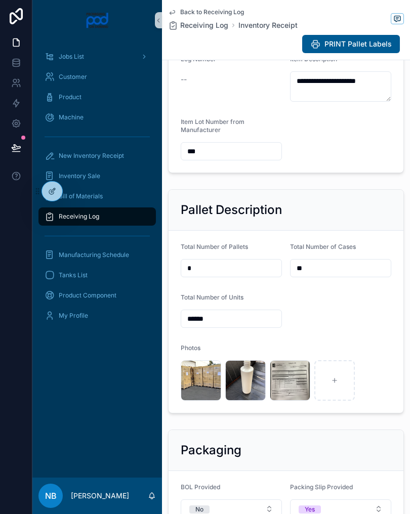
scroll to position [213, 0]
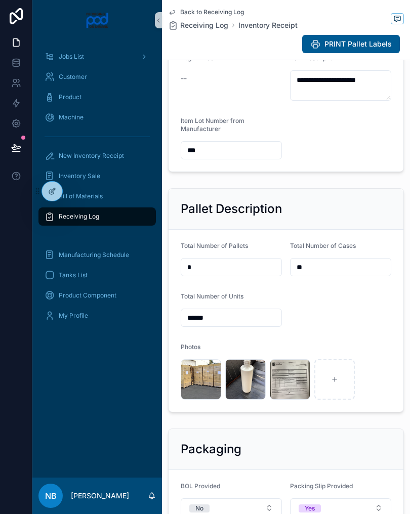
click at [0, 0] on span "image" at bounding box center [0, 0] width 0 height 0
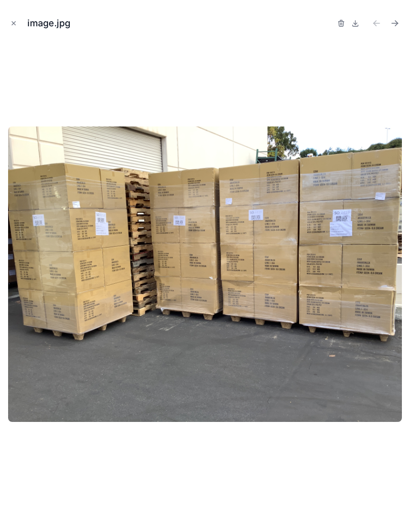
click at [17, 24] on icon "Close modal" at bounding box center [13, 23] width 7 height 7
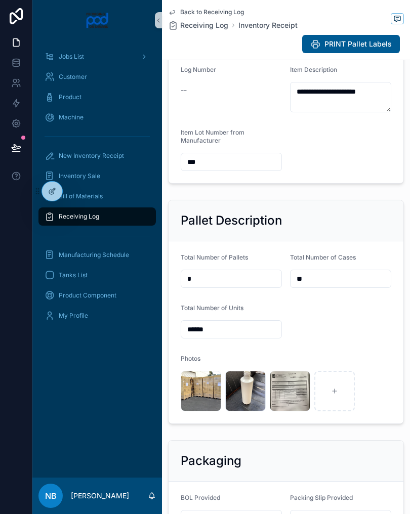
scroll to position [201, 0]
click at [0, 0] on span ".jpg" at bounding box center [0, 0] width 0 height 0
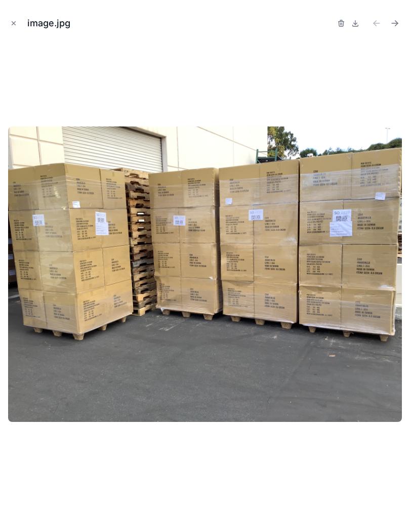
click at [13, 13] on div "image.jpg" at bounding box center [205, 23] width 394 height 30
click at [18, 20] on button "Close modal" at bounding box center [13, 23] width 11 height 11
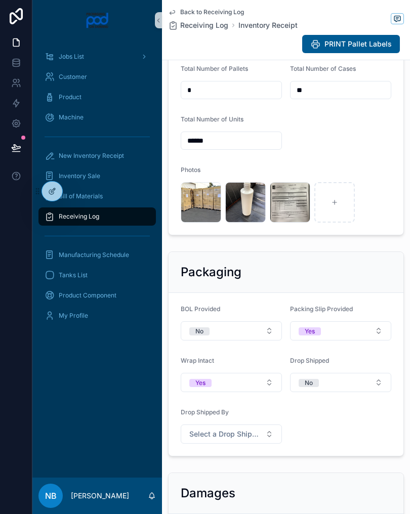
scroll to position [390, 0]
click at [0, 0] on span "image" at bounding box center [0, 0] width 0 height 0
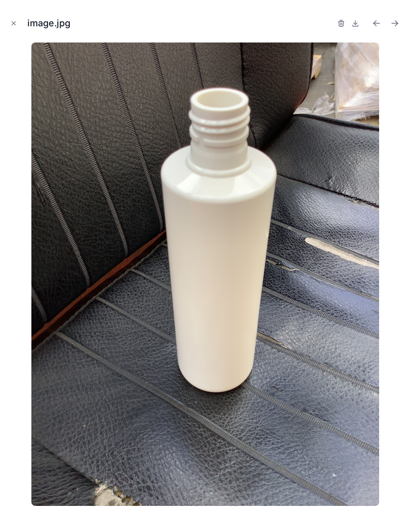
click at [25, 24] on div "image.jpg" at bounding box center [205, 23] width 394 height 30
click at [15, 23] on icon "Close modal" at bounding box center [13, 23] width 7 height 7
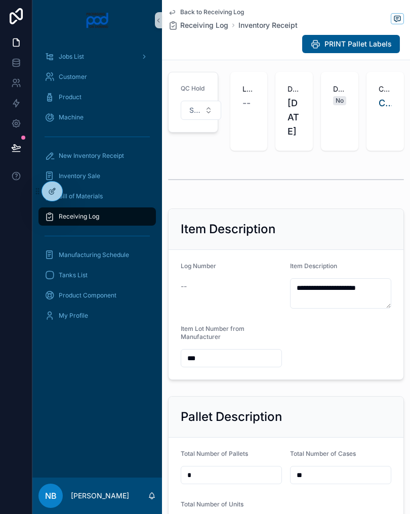
scroll to position [-3, 0]
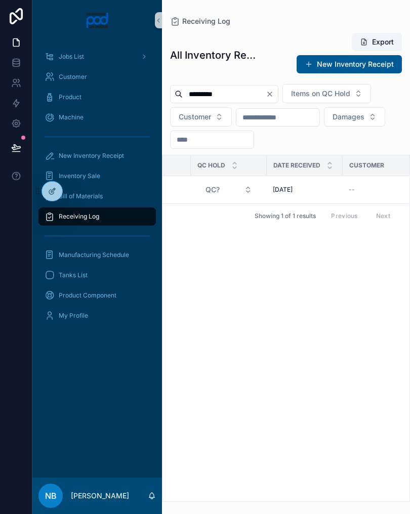
scroll to position [0, 131]
click at [243, 93] on input "*********" at bounding box center [224, 94] width 83 height 14
type input "*****"
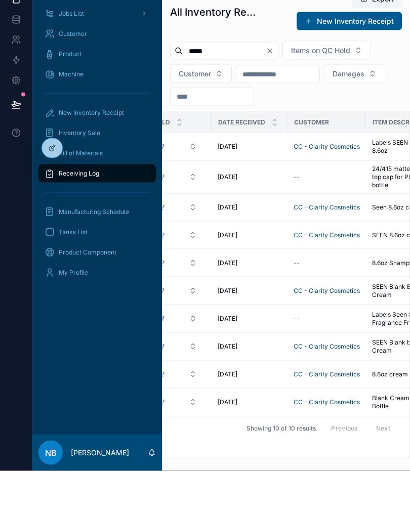
scroll to position [0, 175]
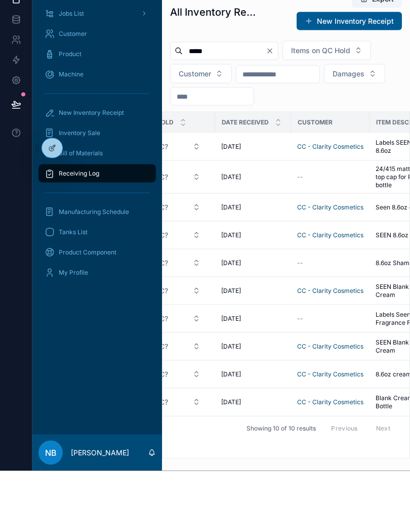
click at [383, 274] on span "SEEN 8.6oz cream bottle" at bounding box center [410, 278] width 71 height 8
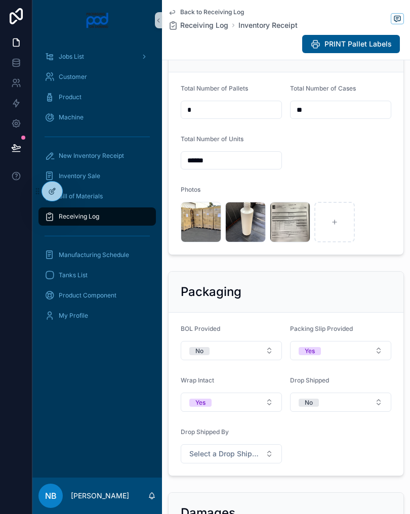
scroll to position [381, 0]
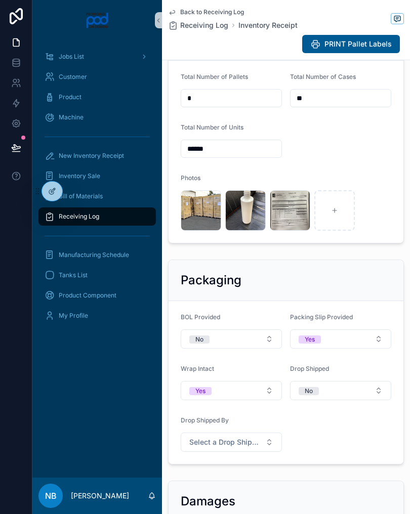
click at [200, 229] on div "image .jpg" at bounding box center [201, 210] width 40 height 40
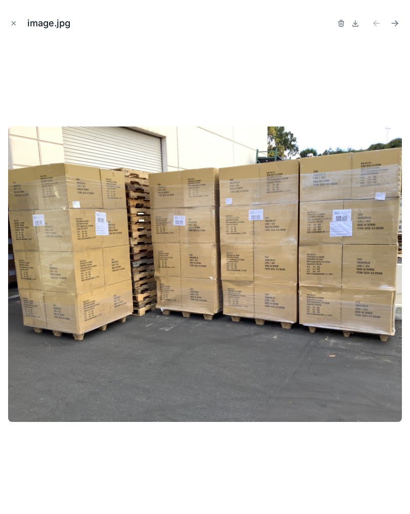
click at [19, 21] on button "Close modal" at bounding box center [13, 23] width 11 height 11
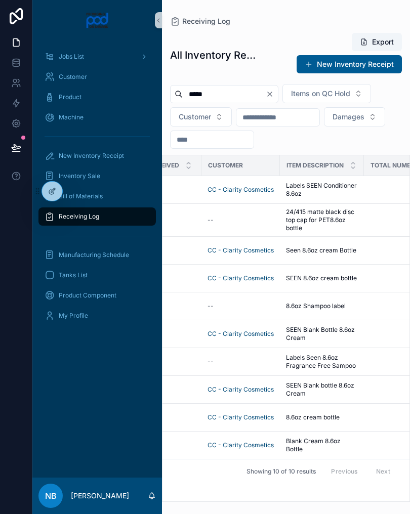
scroll to position [0, 262]
click at [353, 248] on span "Seen 8.6oz cream Bottle" at bounding box center [323, 250] width 70 height 8
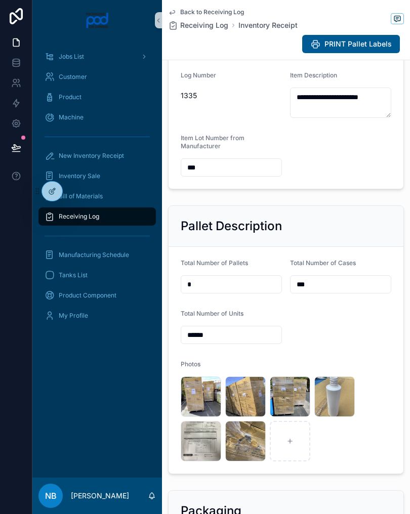
scroll to position [240, 0]
click at [198, 460] on div "image .jpg" at bounding box center [201, 440] width 40 height 40
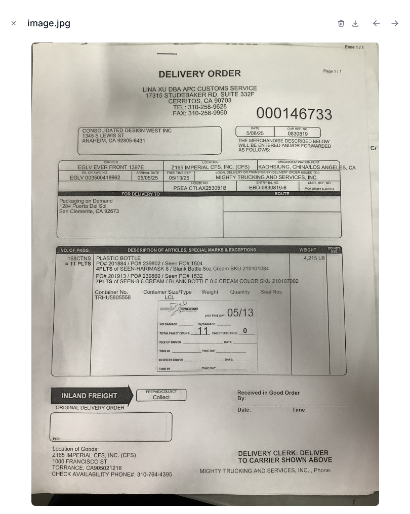
click at [15, 19] on button "Close modal" at bounding box center [13, 23] width 11 height 11
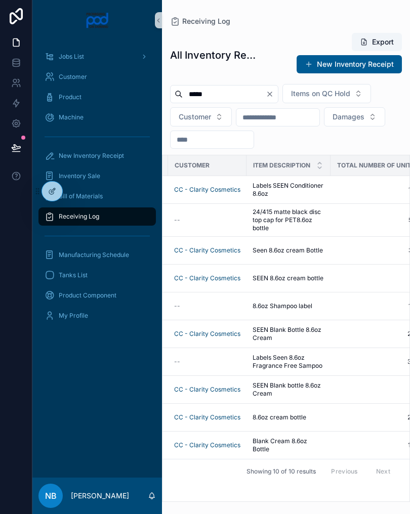
scroll to position [0, 301]
click at [336, 251] on span "36,960" at bounding box center [380, 250] width 92 height 8
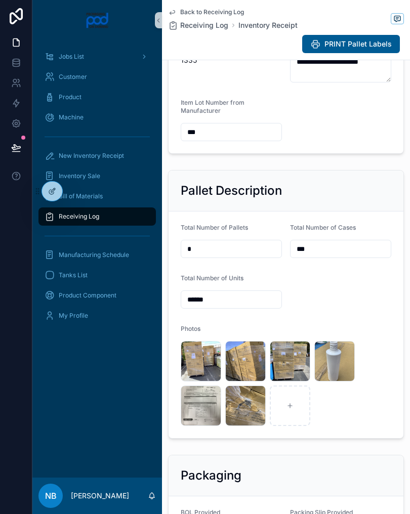
scroll to position [280, 0]
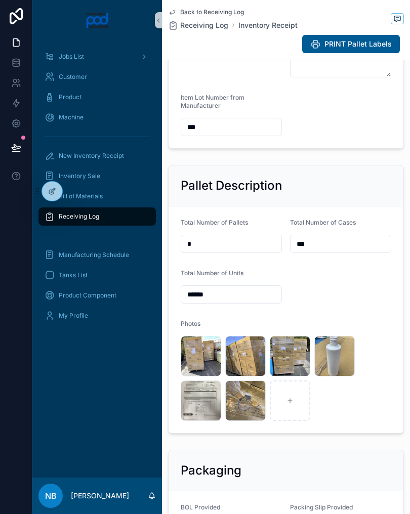
click at [0, 0] on div "image .jpg" at bounding box center [0, 0] width 0 height 0
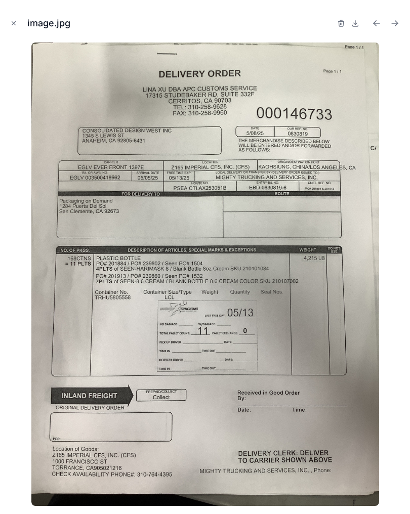
click at [16, 18] on button "Close modal" at bounding box center [13, 23] width 11 height 11
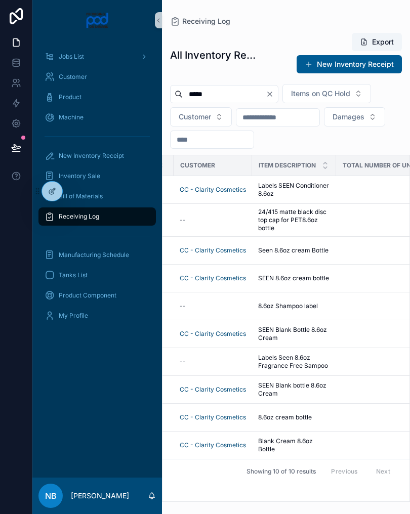
scroll to position [0, 293]
click at [339, 283] on td "21,120 21,120" at bounding box center [387, 279] width 104 height 28
click at [339, 276] on td "21,120 21,120" at bounding box center [387, 279] width 104 height 28
click at [331, 281] on td "SEEN 8.6oz cream bottle SEEN 8.6oz cream bottle" at bounding box center [293, 279] width 84 height 28
click at [324, 281] on span "SEEN 8.6oz cream bottle" at bounding box center [293, 278] width 71 height 8
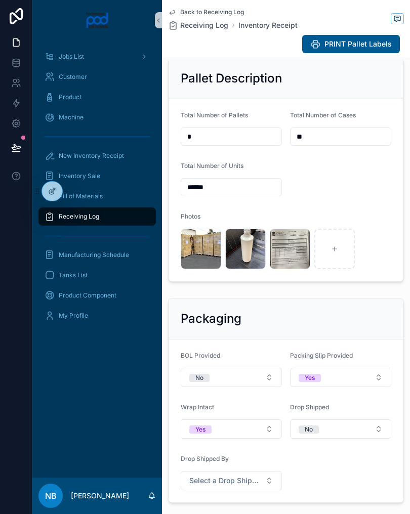
scroll to position [344, 0]
click at [285, 269] on div "image .jpg" at bounding box center [290, 248] width 40 height 40
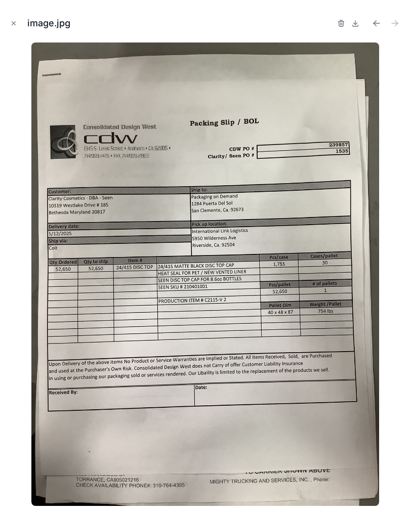
click at [17, 22] on icon "Close modal" at bounding box center [13, 23] width 7 height 7
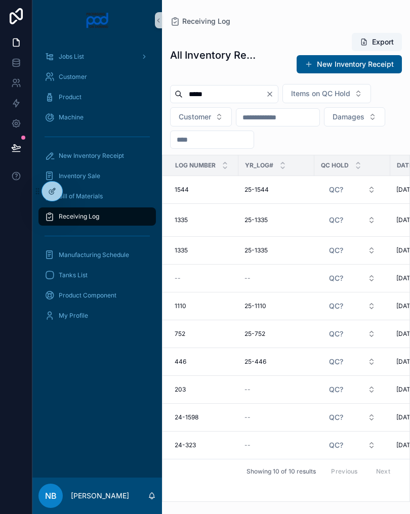
click at [249, 82] on div "All Inventory Receipts Export New Inventory Receipt ***** Items on QC Hold Cust…" at bounding box center [286, 264] width 248 height 476
click at [241, 92] on input "*****" at bounding box center [224, 94] width 83 height 14
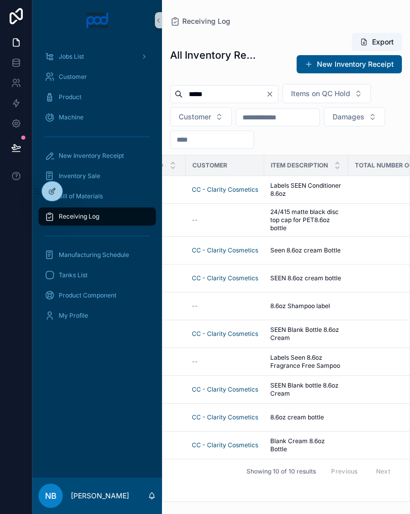
scroll to position [0, 287]
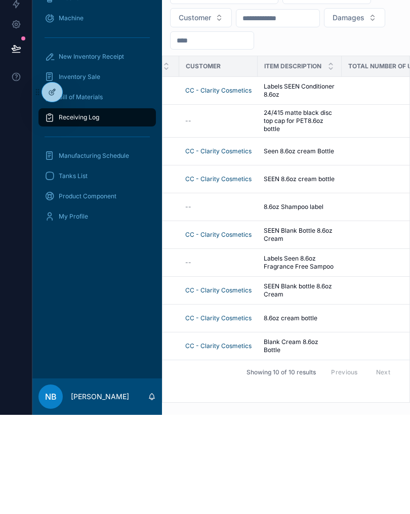
click at [341, 265] on td "SEEN 8.6oz cream bottle SEEN 8.6oz cream bottle" at bounding box center [300, 279] width 84 height 28
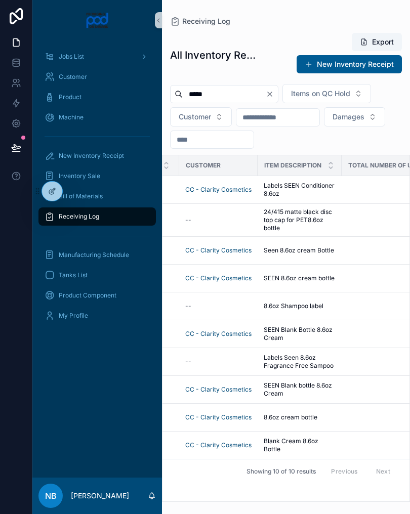
click at [331, 281] on span "SEEN 8.6oz cream bottle" at bounding box center [299, 278] width 71 height 8
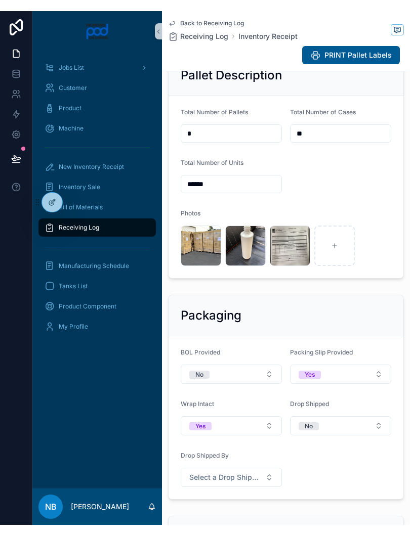
scroll to position [358, 0]
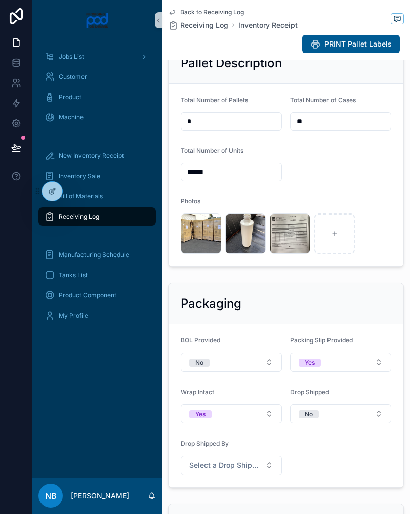
click at [292, 253] on div "image .jpg" at bounding box center [290, 234] width 40 height 40
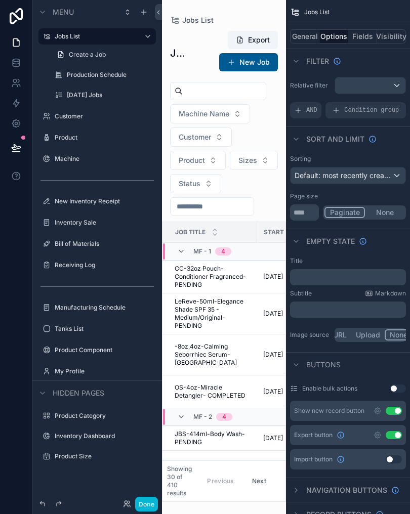
click at [144, 507] on button "Done" at bounding box center [146, 504] width 23 height 15
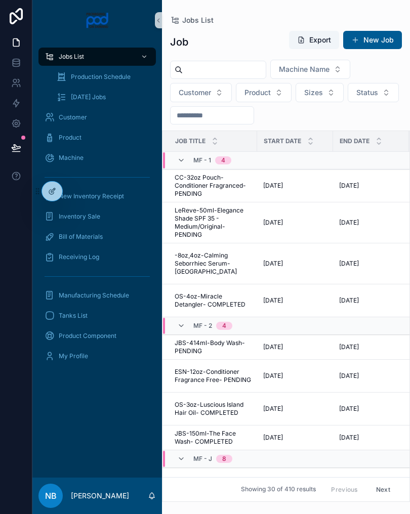
click at [101, 253] on div "Receiving Log" at bounding box center [97, 257] width 105 height 16
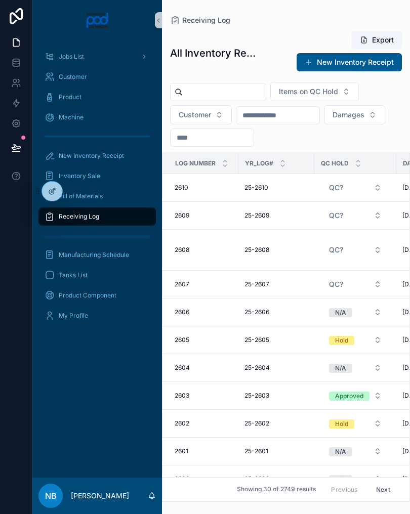
click at [208, 90] on input "scrollable content" at bounding box center [224, 92] width 83 height 14
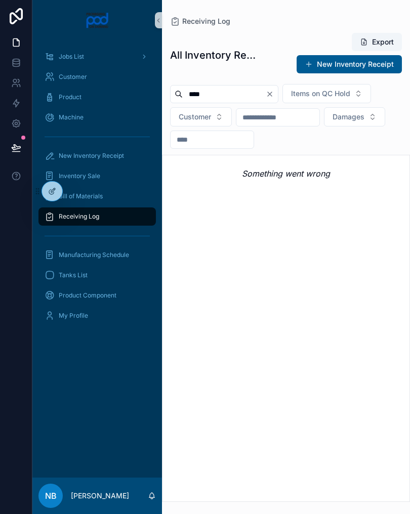
type input "*****"
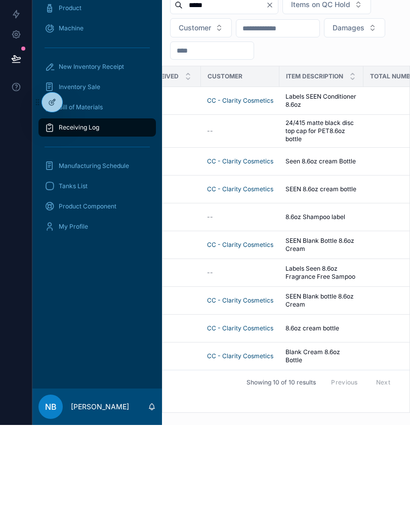
scroll to position [0, 267]
click at [352, 246] on span "Seen 8.6oz cream Bottle" at bounding box center [319, 250] width 70 height 8
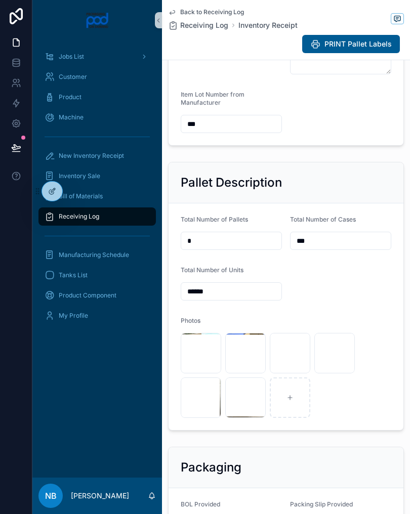
scroll to position [298, 0]
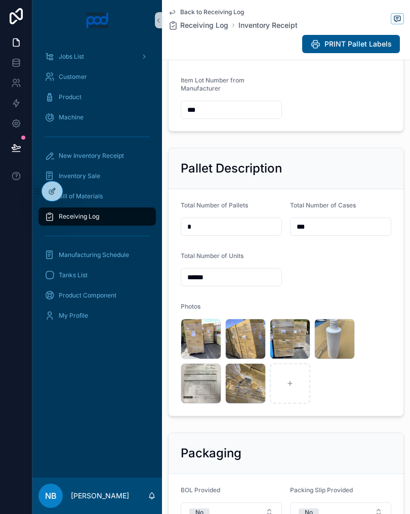
click at [198, 379] on div "image .jpg" at bounding box center [201, 383] width 40 height 40
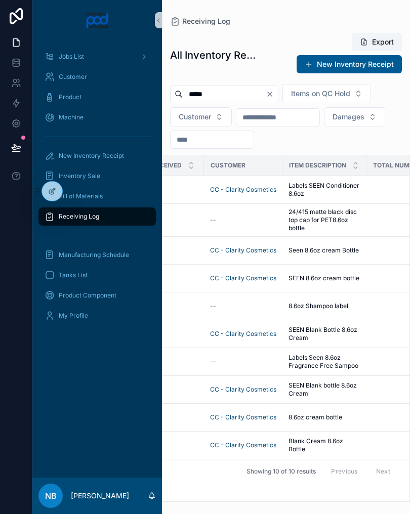
scroll to position [0, 262]
click at [348, 282] on span "SEEN 8.6oz cream bottle" at bounding box center [323, 278] width 71 height 8
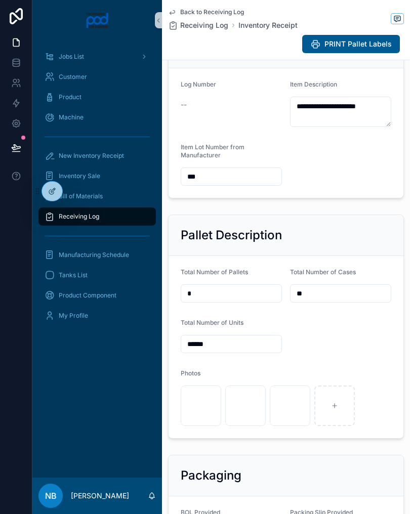
scroll to position [185, 0]
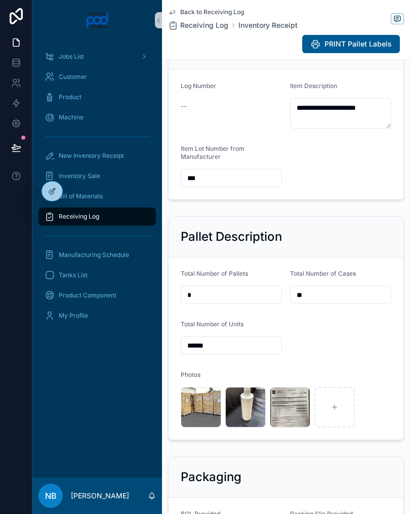
click at [284, 419] on div "image .jpg" at bounding box center [290, 407] width 40 height 40
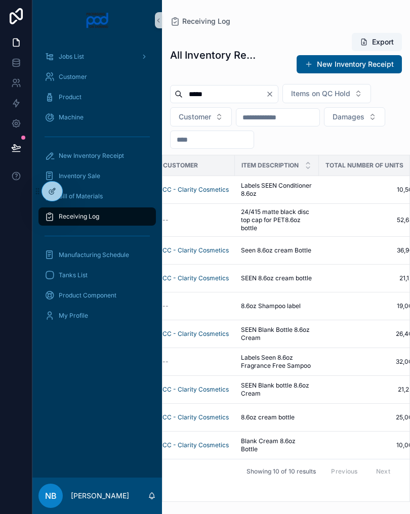
scroll to position [0, 309]
click at [290, 254] on span "Seen 8.6oz cream Bottle" at bounding box center [277, 250] width 70 height 8
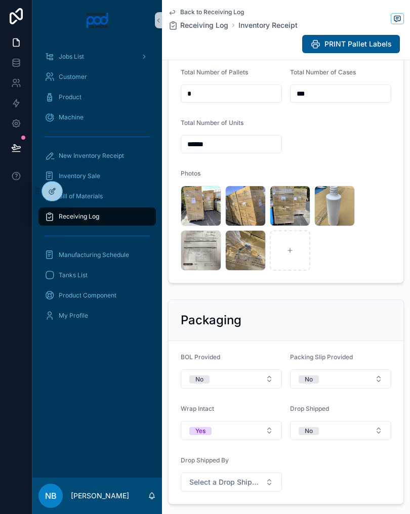
scroll to position [437, 0]
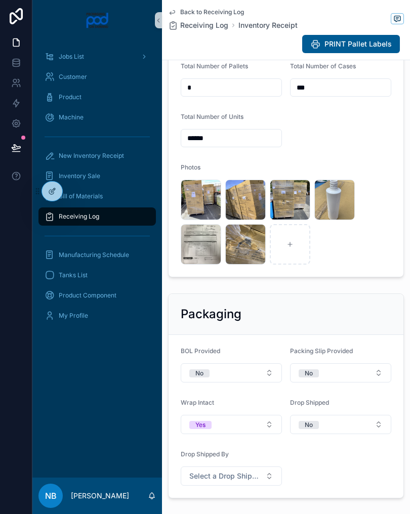
click at [232, 235] on div "image .jpg" at bounding box center [245, 244] width 40 height 40
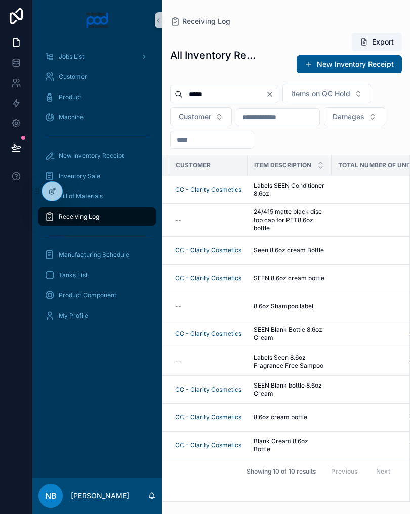
scroll to position [0, 298]
click at [304, 254] on span "Seen 8.6oz cream Bottle" at bounding box center [288, 250] width 70 height 8
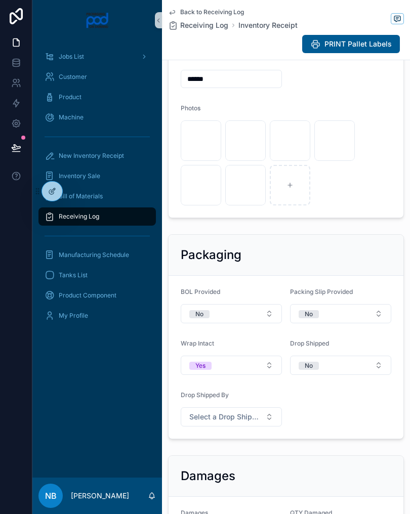
scroll to position [499, 0]
